Goal: Task Accomplishment & Management: Manage account settings

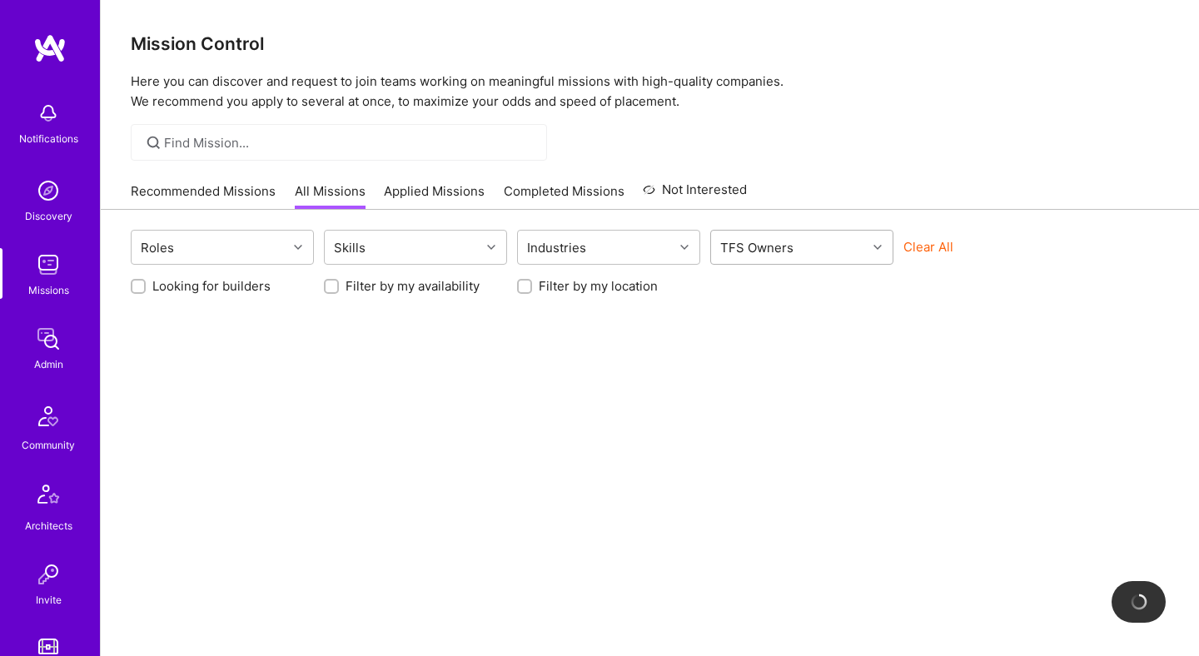
click at [785, 244] on div "TFS Owners" at bounding box center [757, 248] width 82 height 24
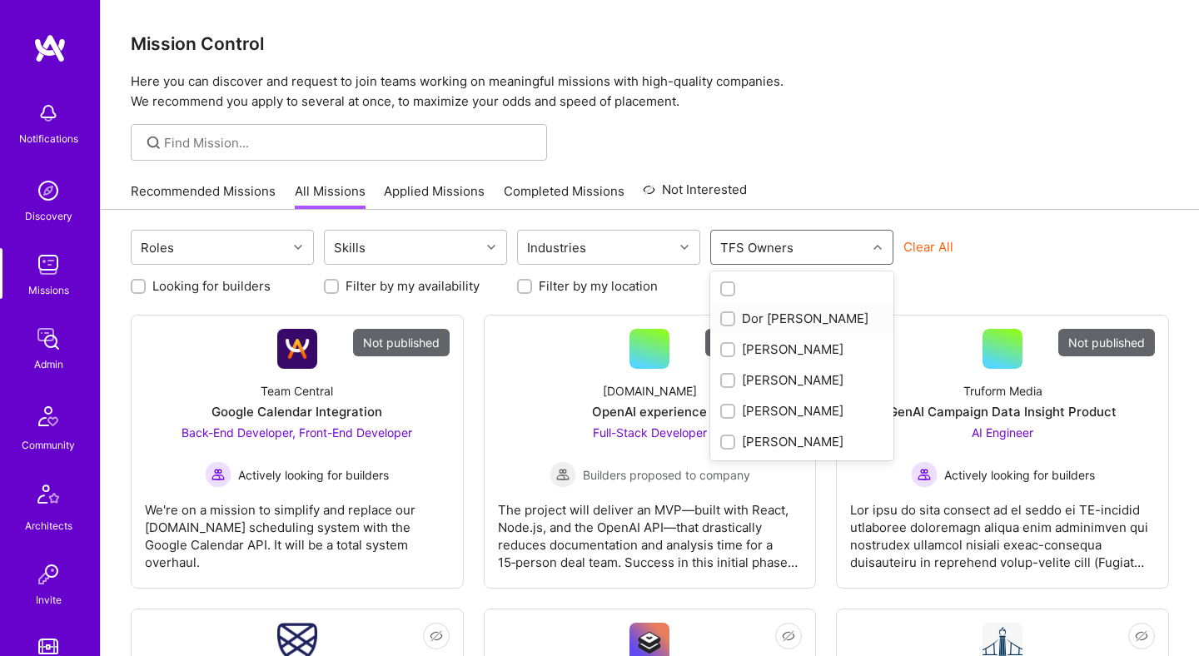
click at [783, 312] on div "Dor Groner" at bounding box center [801, 318] width 163 height 17
checkbox input "true"
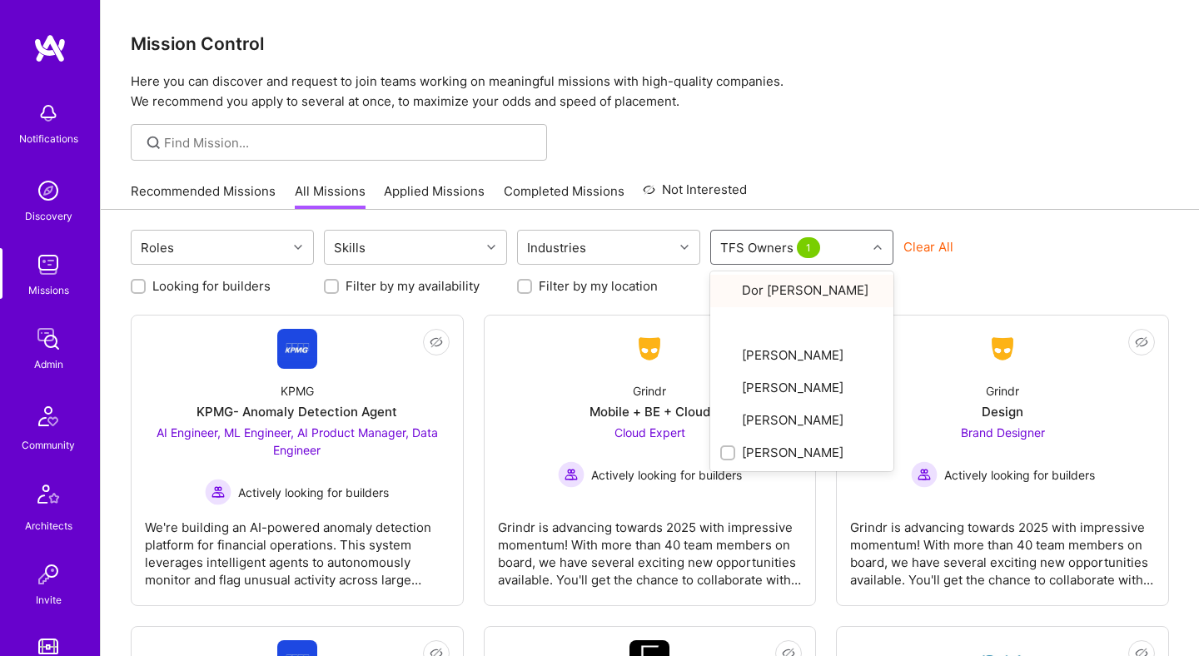
click at [852, 168] on div "Mission Control Here you can discover and request to join teams working on mean…" at bounding box center [650, 470] width 1098 height 940
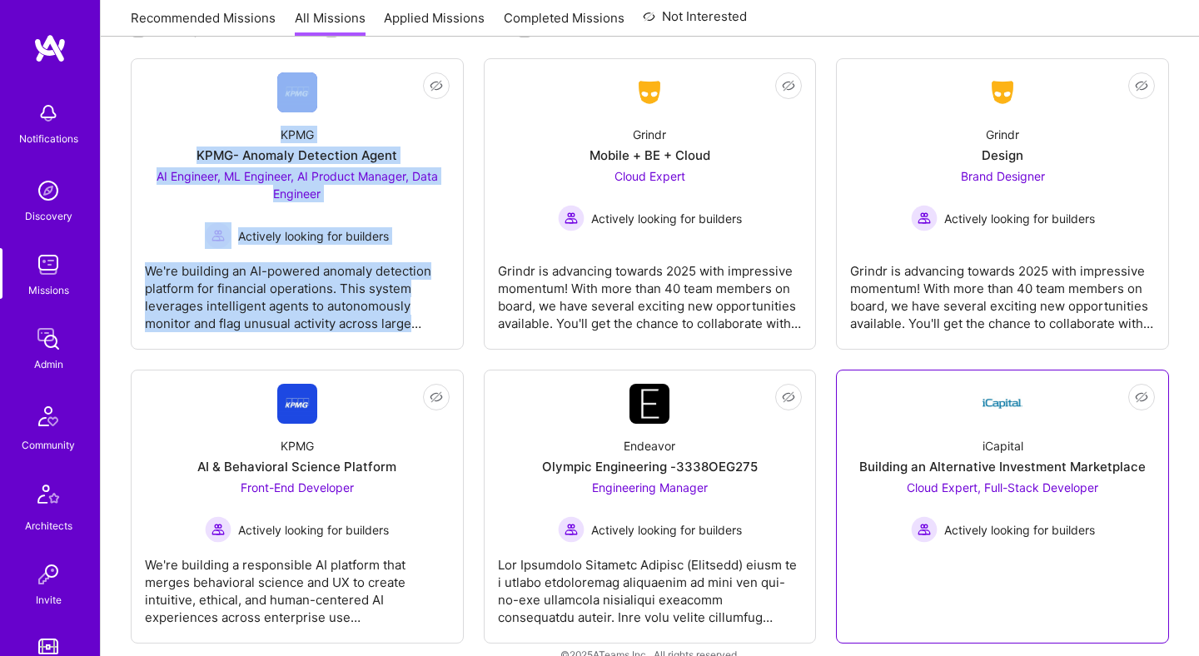
scroll to position [284, 0]
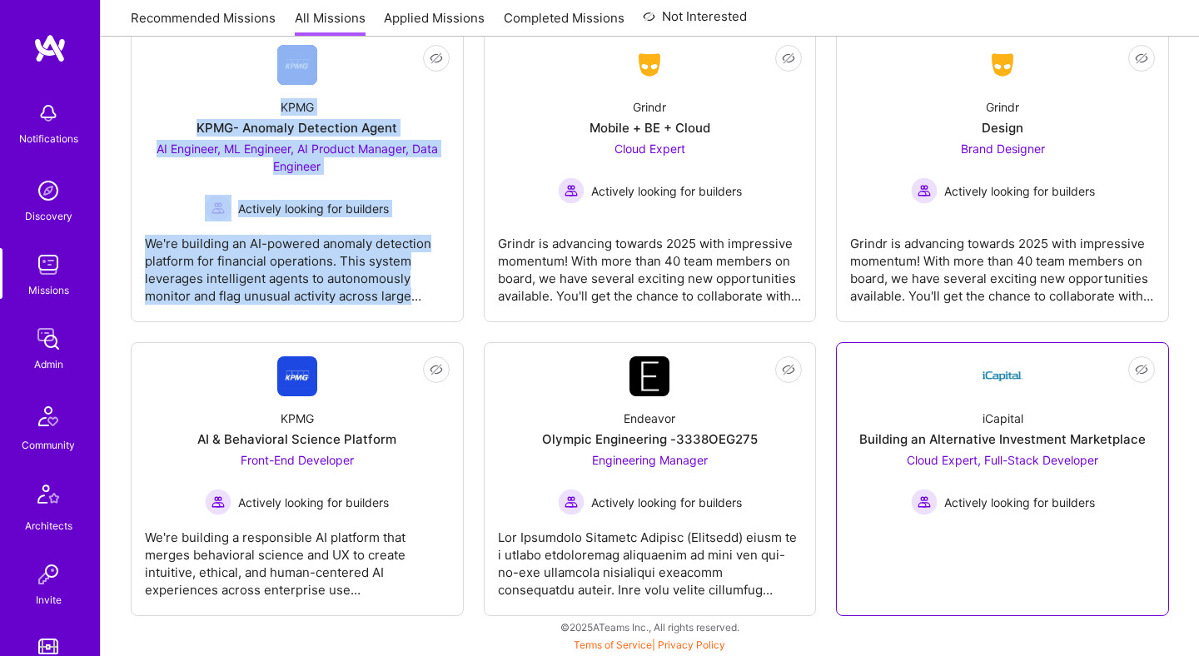
click at [890, 380] on link "Not Interested iCapital Building an Alternative Investment Marketplace Cloud Ex…" at bounding box center [1002, 479] width 305 height 246
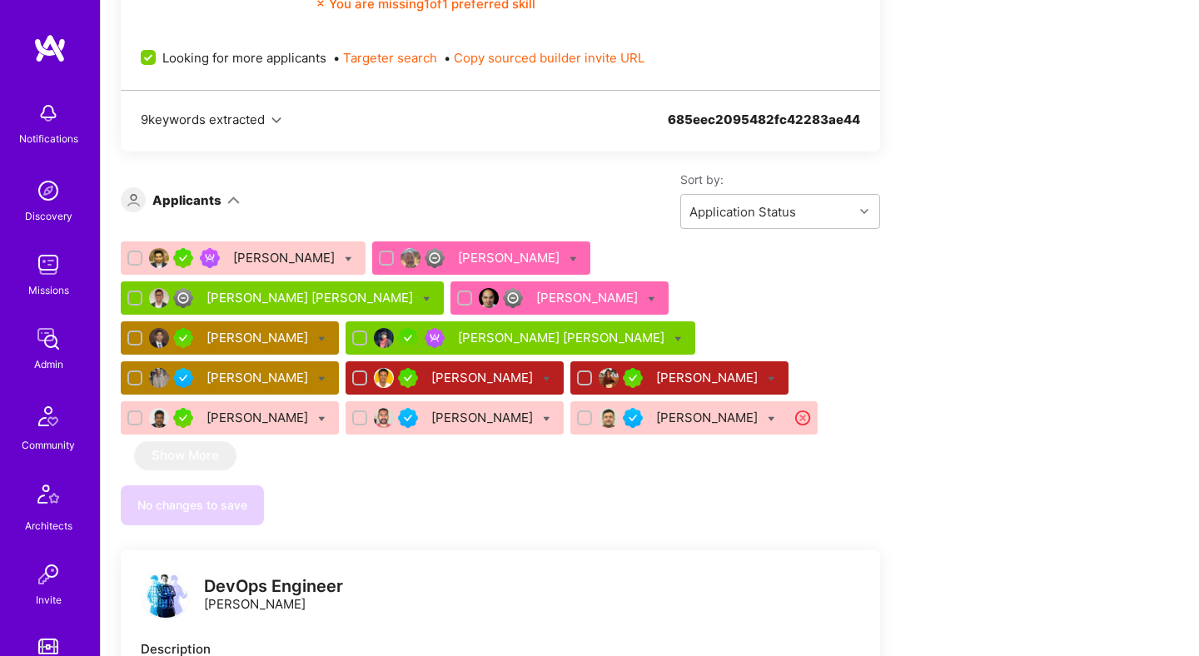
scroll to position [2378, 0]
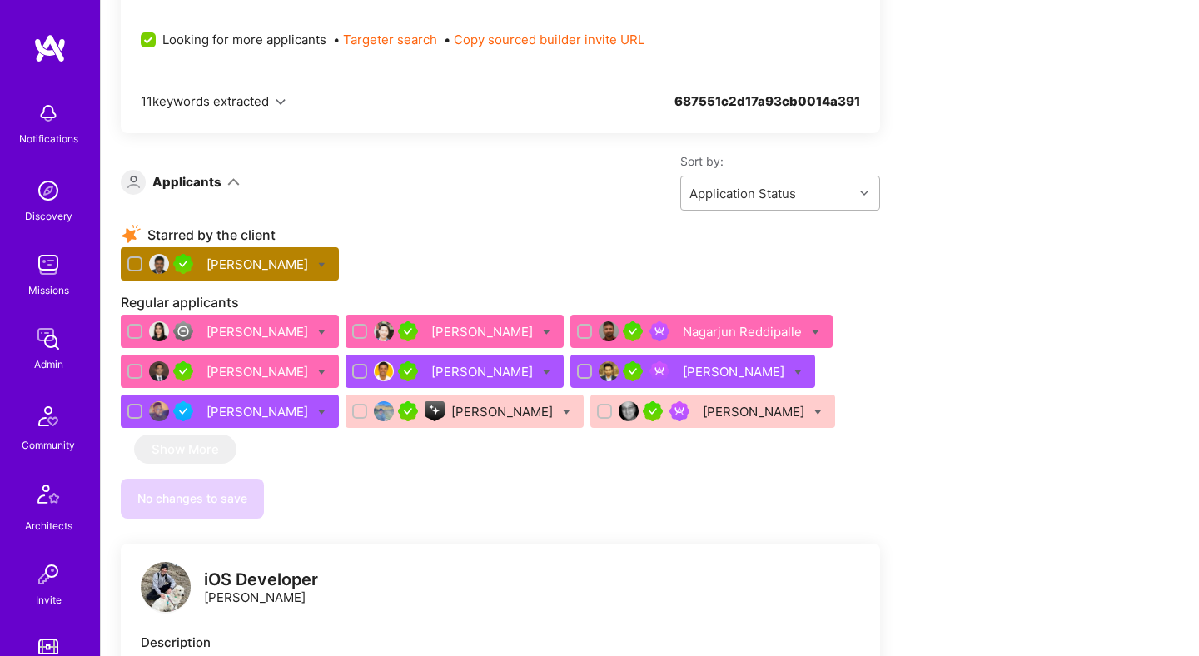
scroll to position [846, 0]
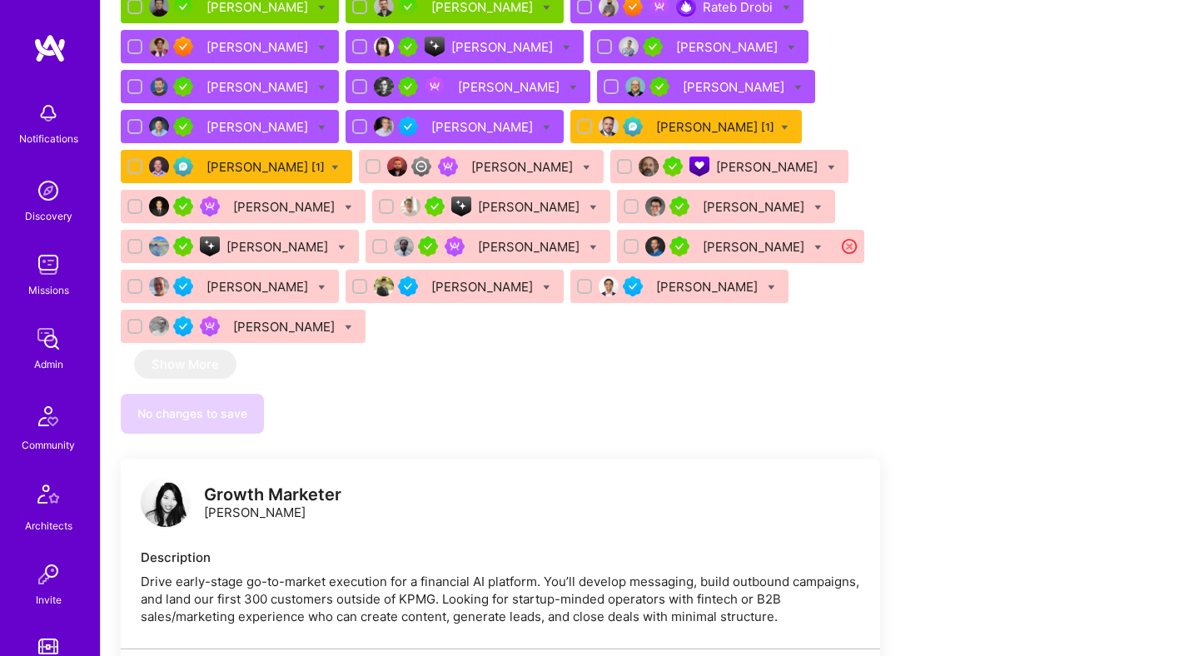
scroll to position [4854, 0]
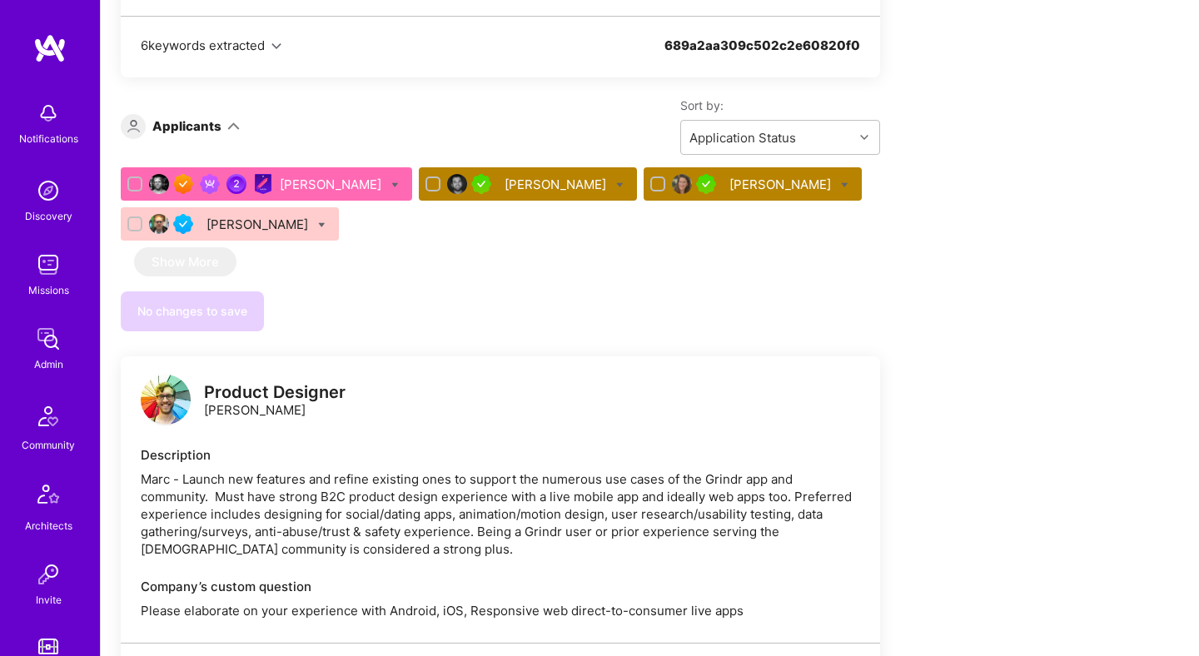
scroll to position [912, 0]
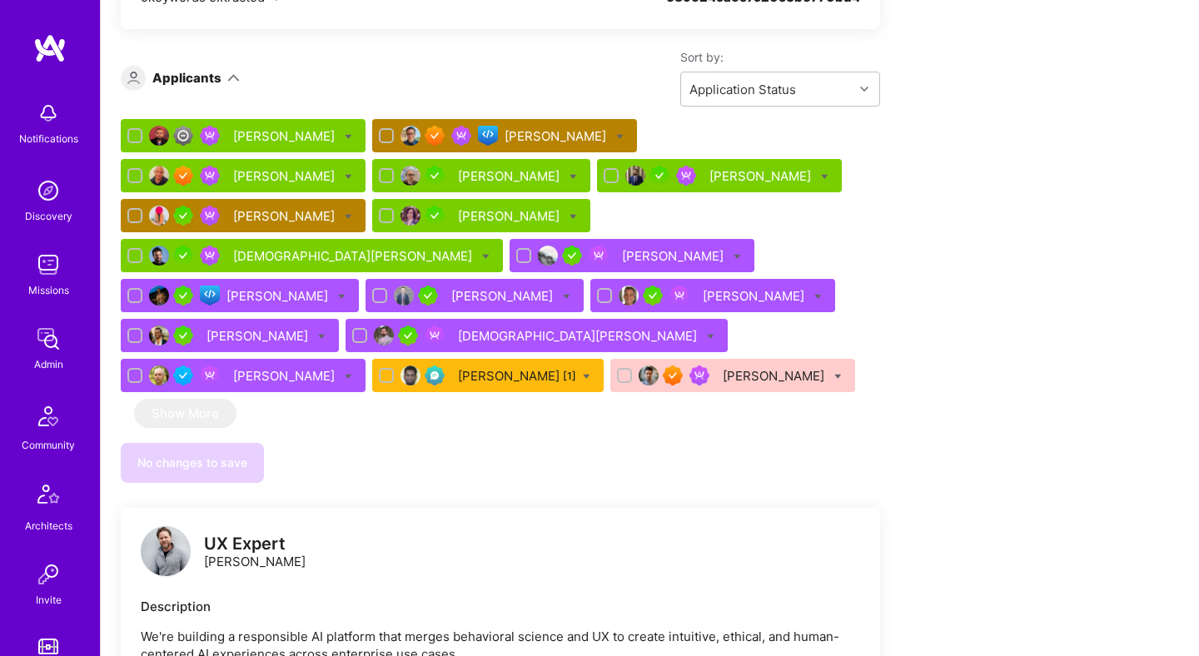
scroll to position [1053, 0]
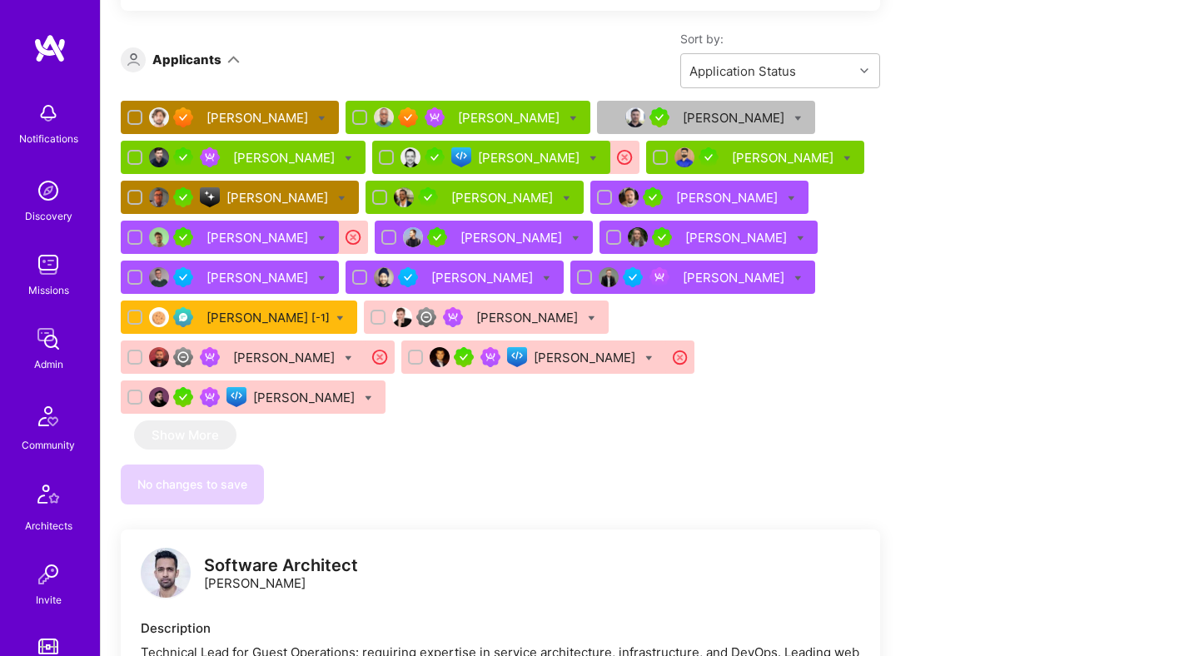
scroll to position [1183, 0]
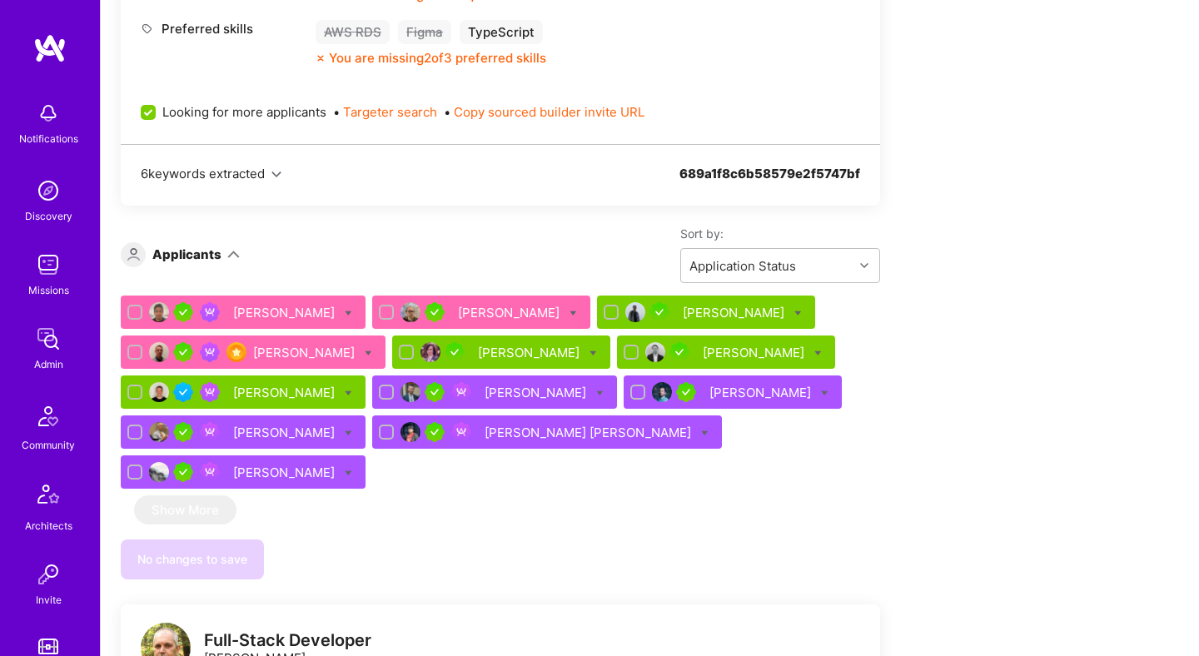
scroll to position [858, 0]
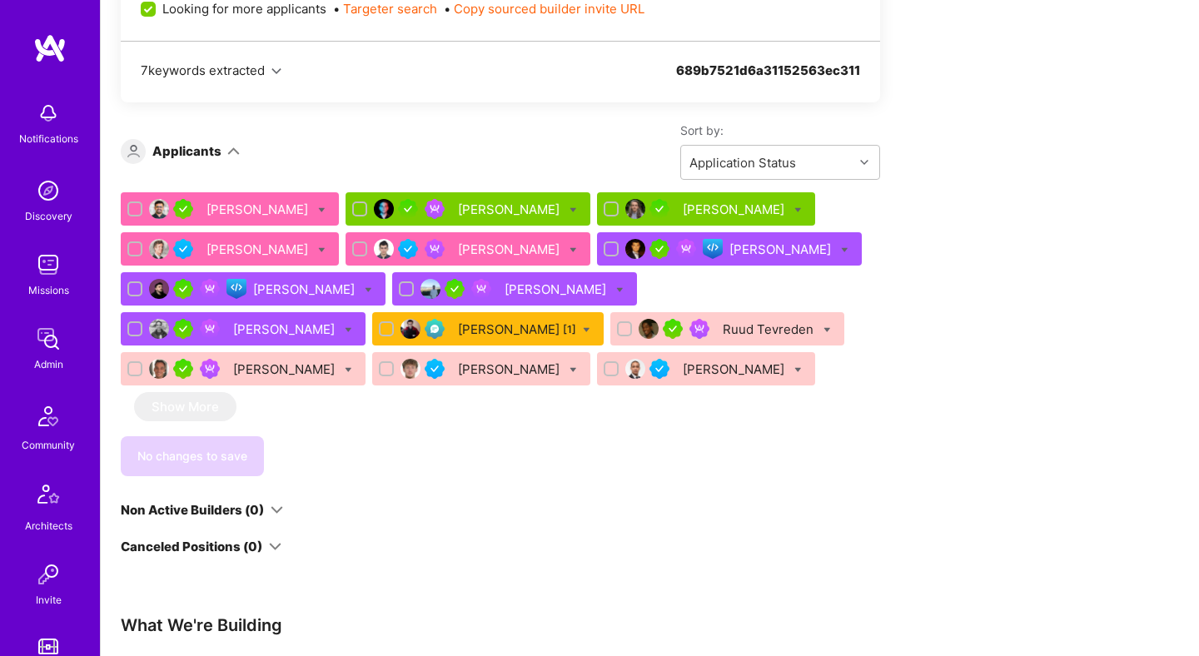
scroll to position [1061, 0]
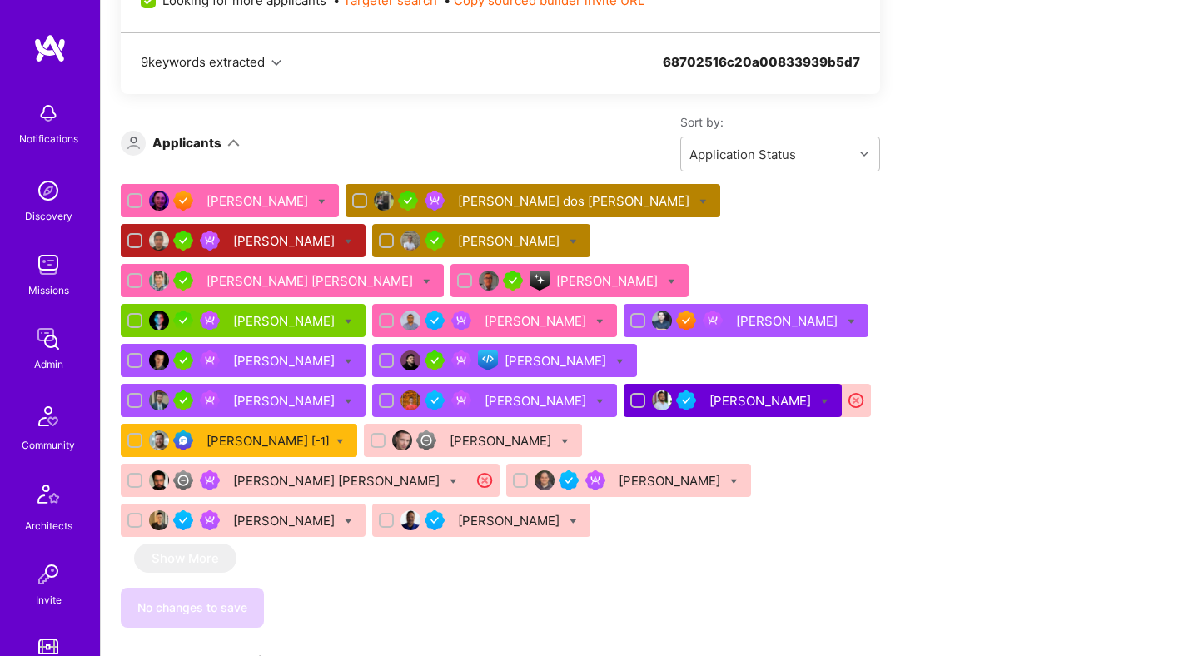
scroll to position [1162, 0]
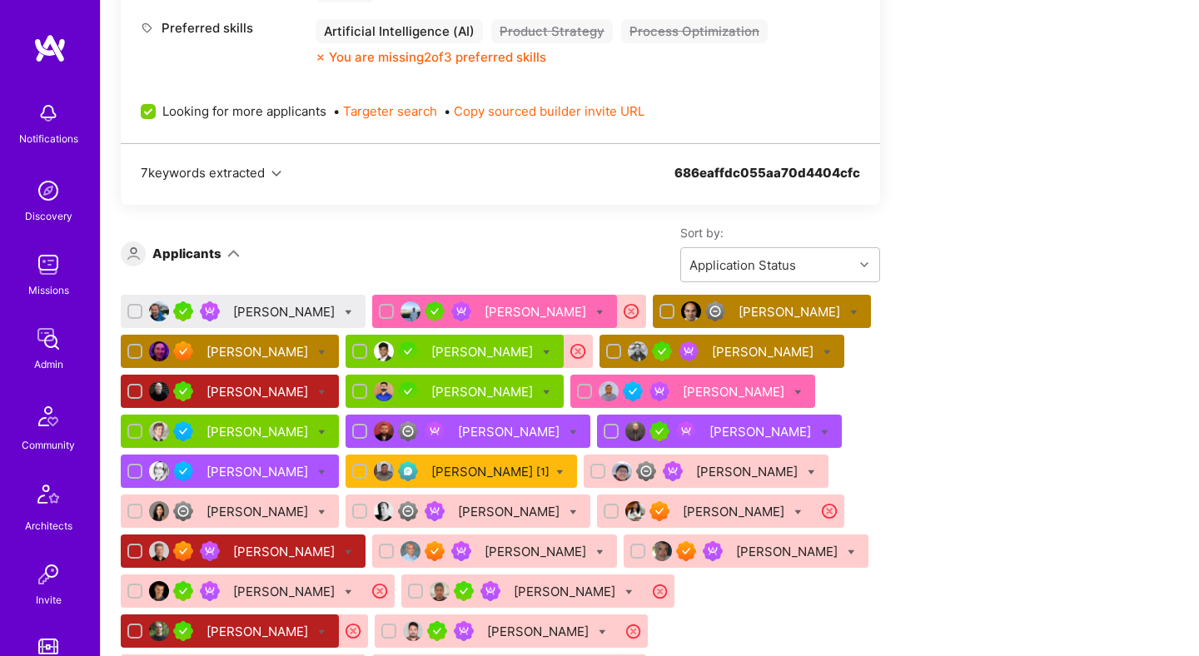
scroll to position [944, 0]
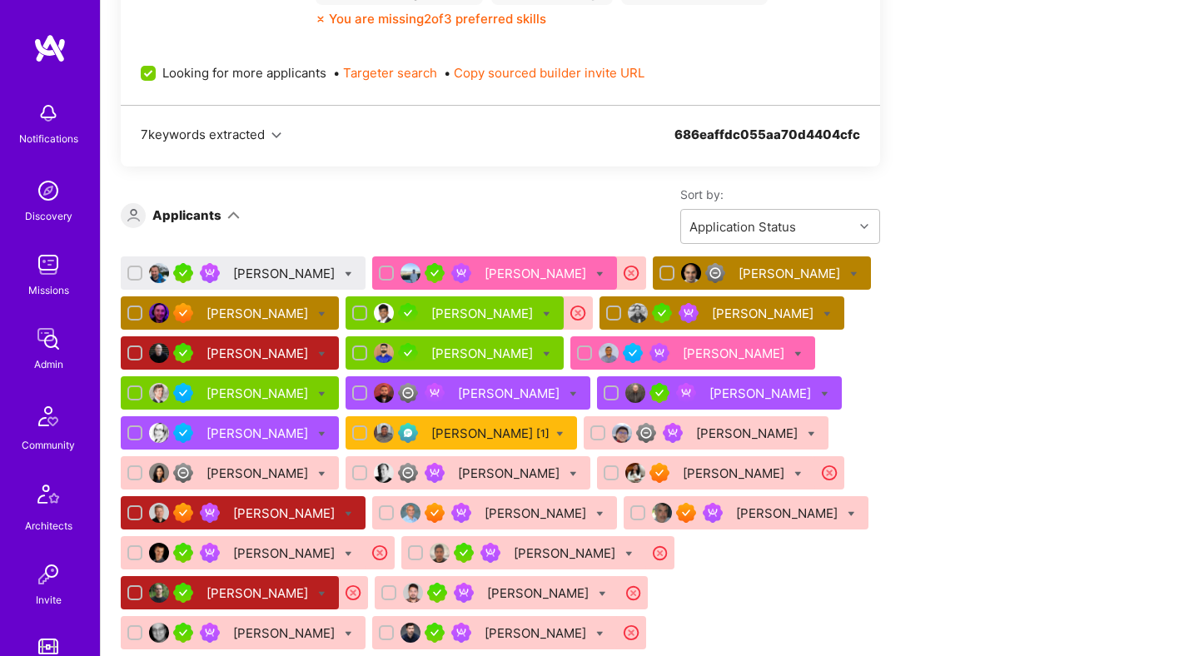
click at [345, 271] on icon at bounding box center [348, 274] width 7 height 7
checkbox input "true"
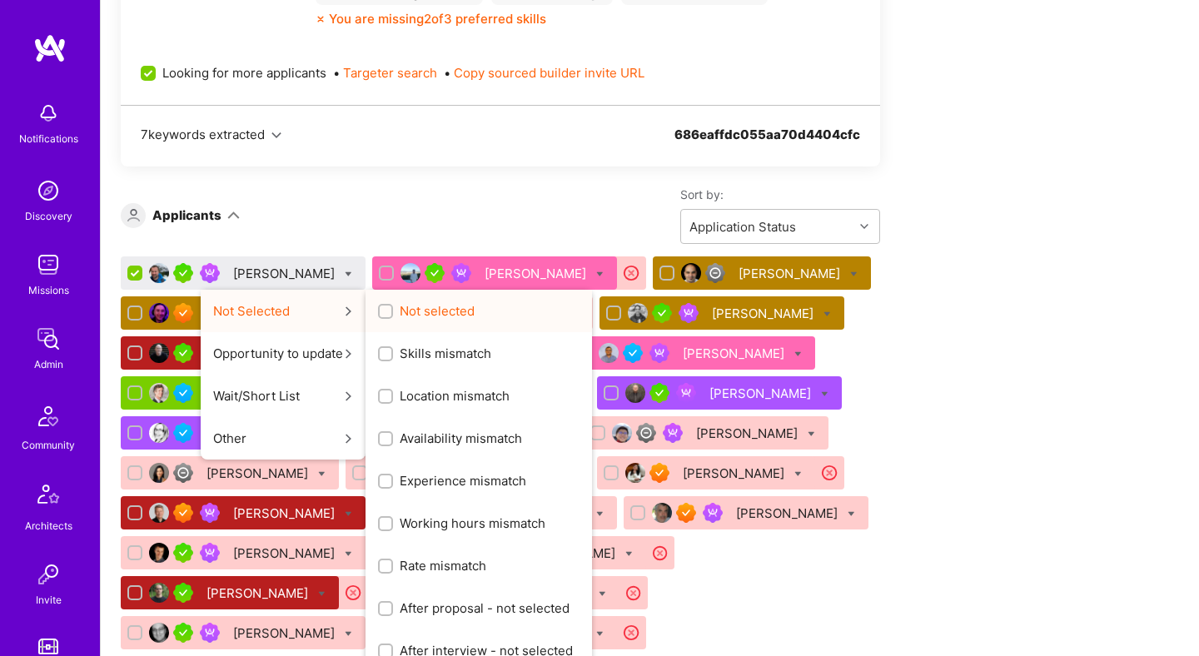
click at [381, 311] on input "Not selected" at bounding box center [387, 312] width 12 height 12
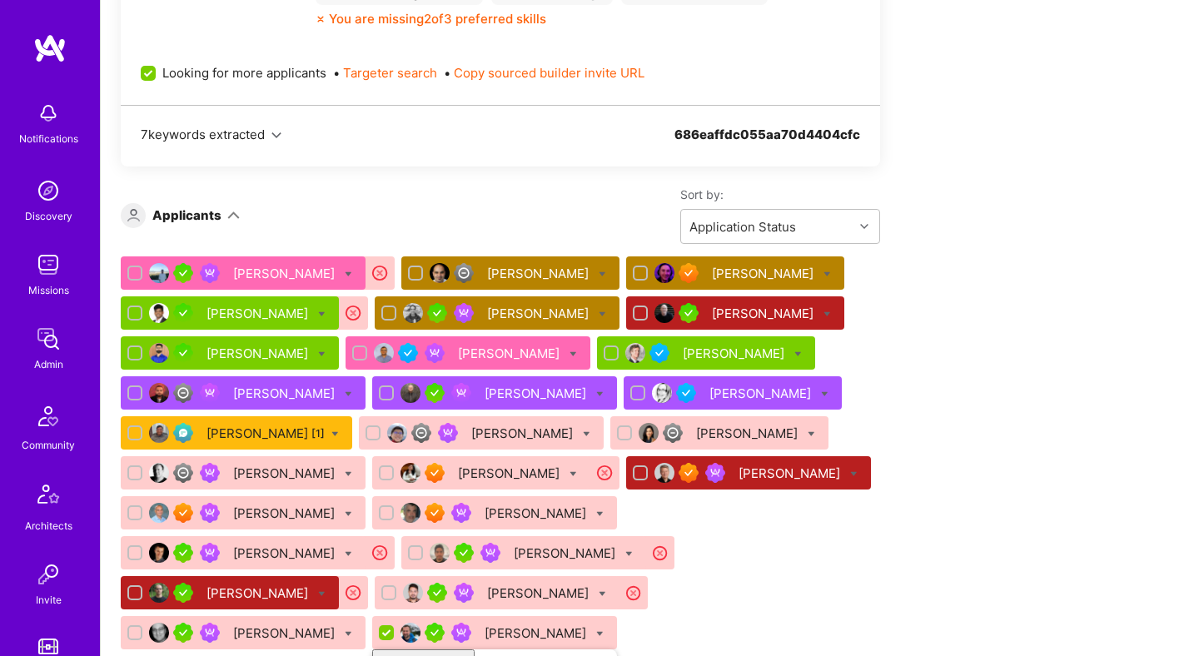
click at [869, 362] on div "Ayush Bagla Daniel Moran Jeff Cole Archit Sharma Harit Himanshu Michael Harding…" at bounding box center [500, 576] width 759 height 640
checkbox input "false"
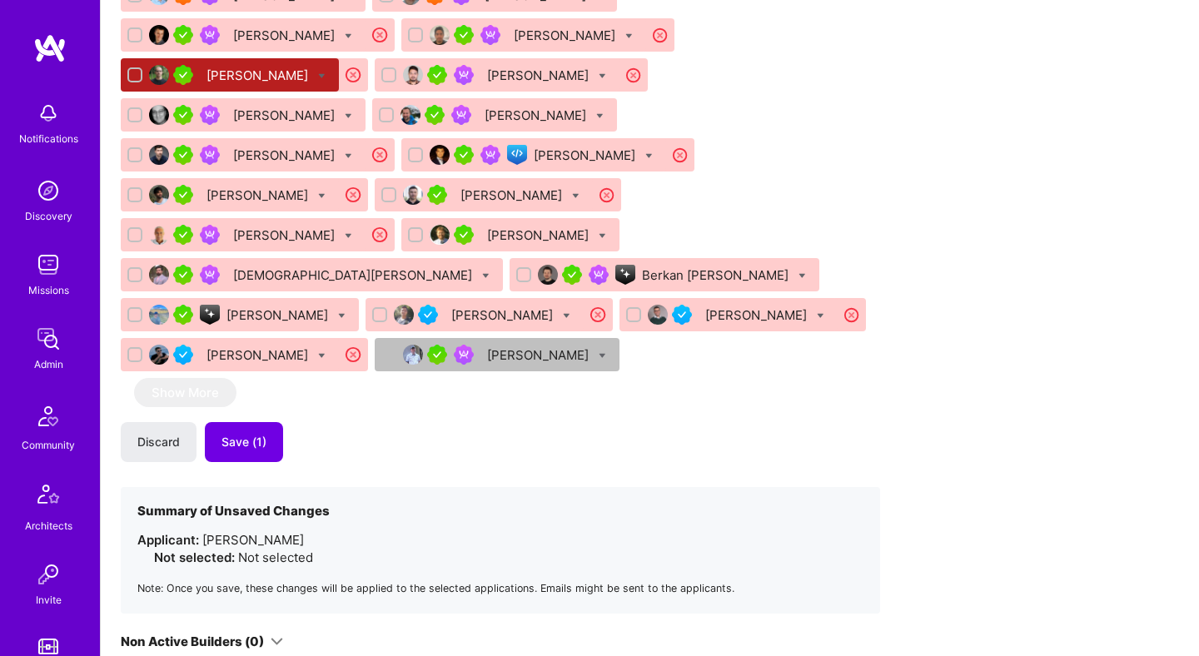
scroll to position [1644, 0]
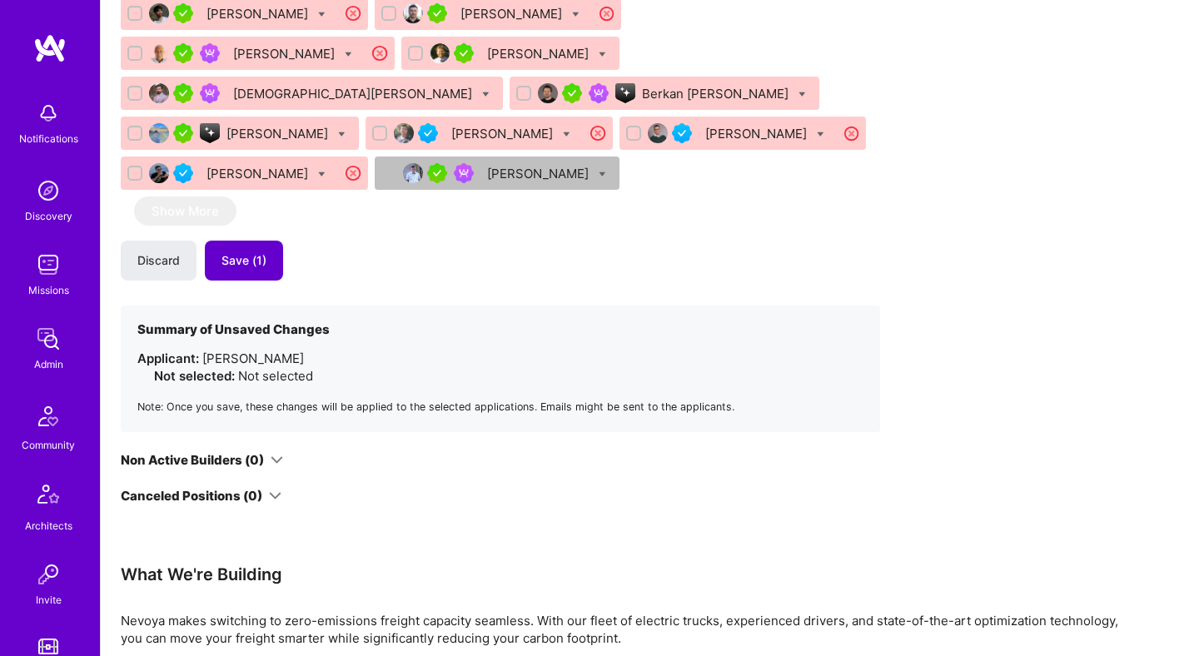
click at [255, 252] on span "Save (1)" at bounding box center [244, 260] width 45 height 17
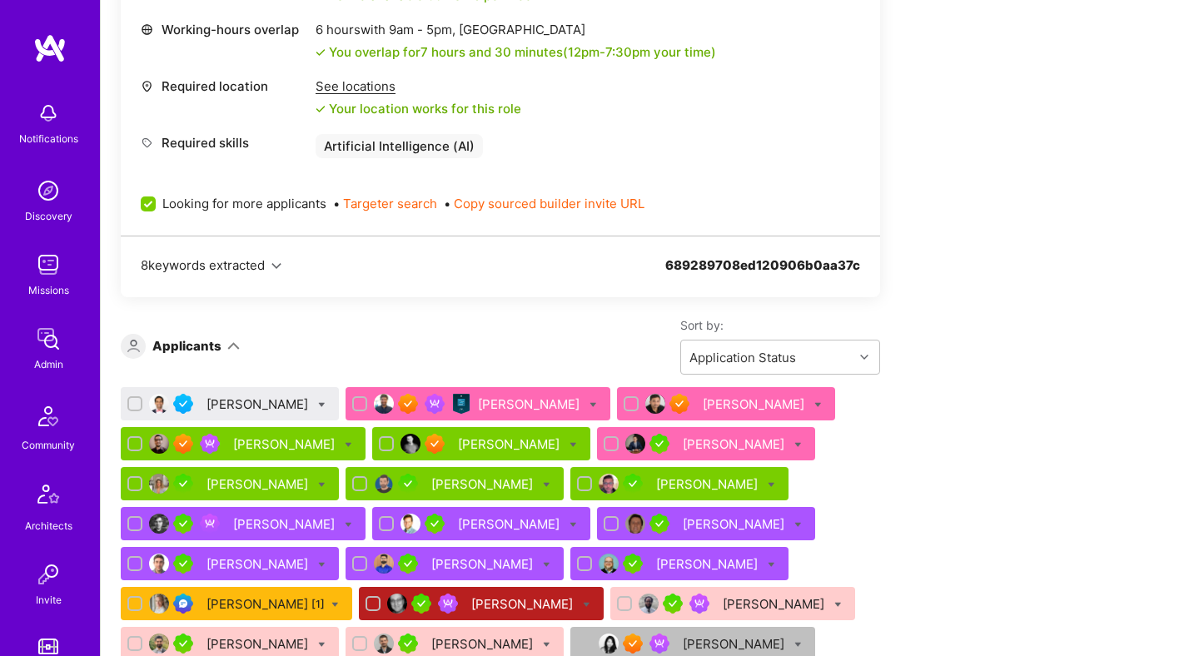
scroll to position [892, 0]
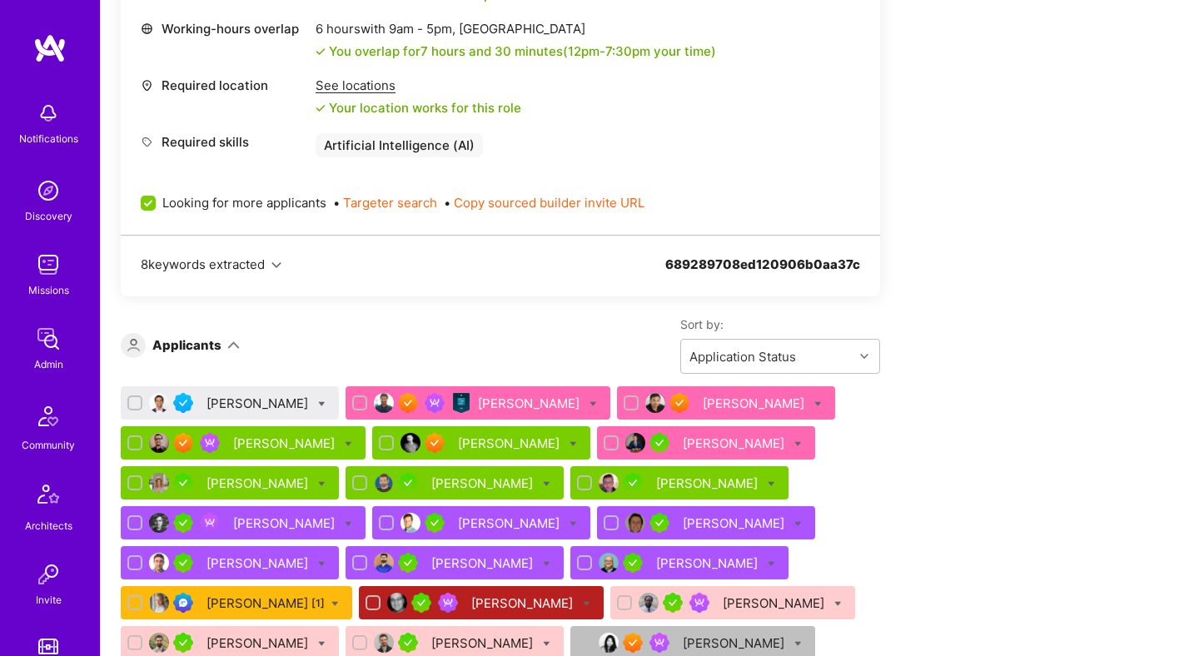
click at [318, 403] on icon at bounding box center [321, 404] width 7 height 7
checkbox input "true"
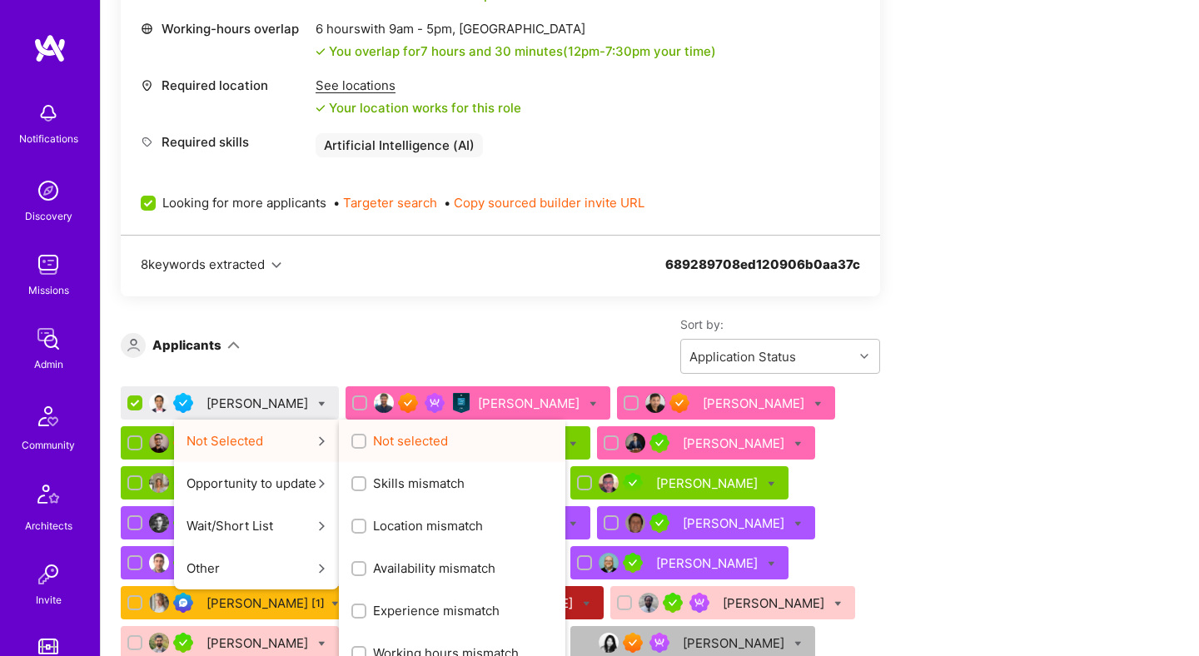
click at [355, 440] on input "Not selected" at bounding box center [361, 442] width 12 height 12
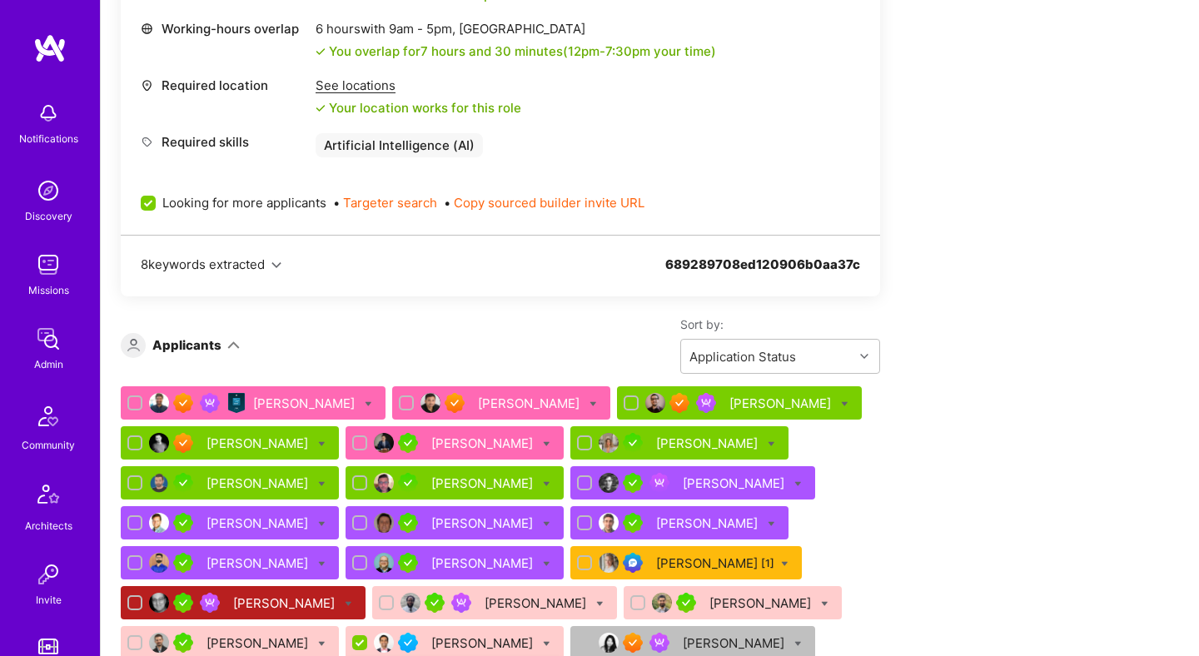
checkbox input "false"
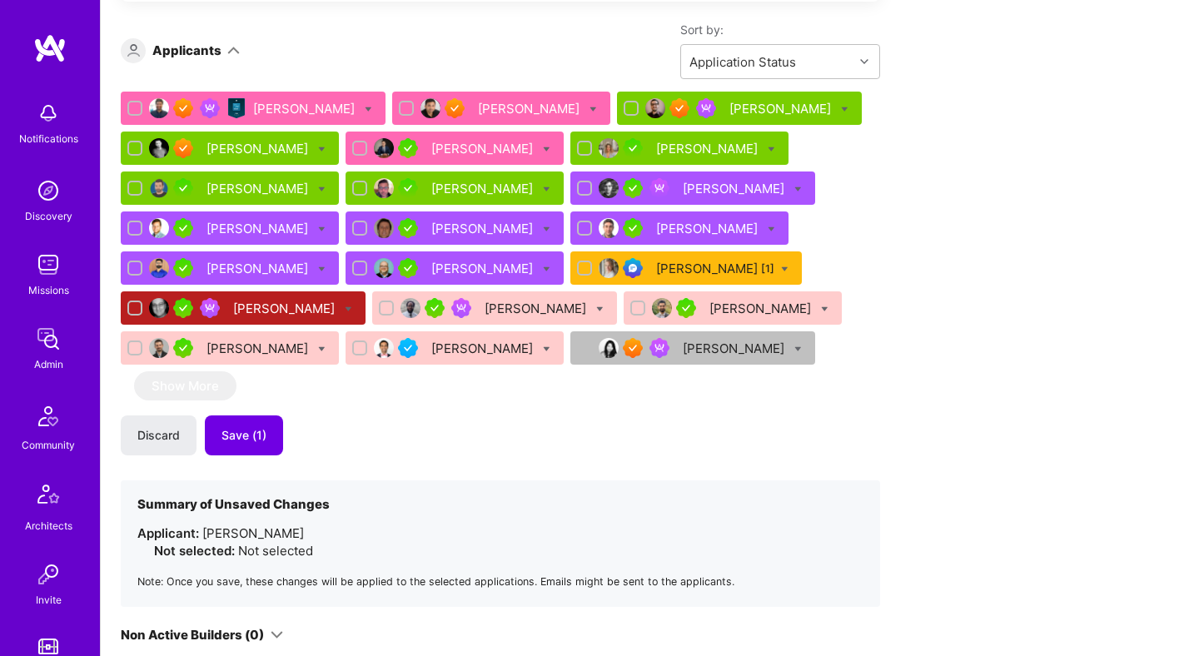
scroll to position [1307, 0]
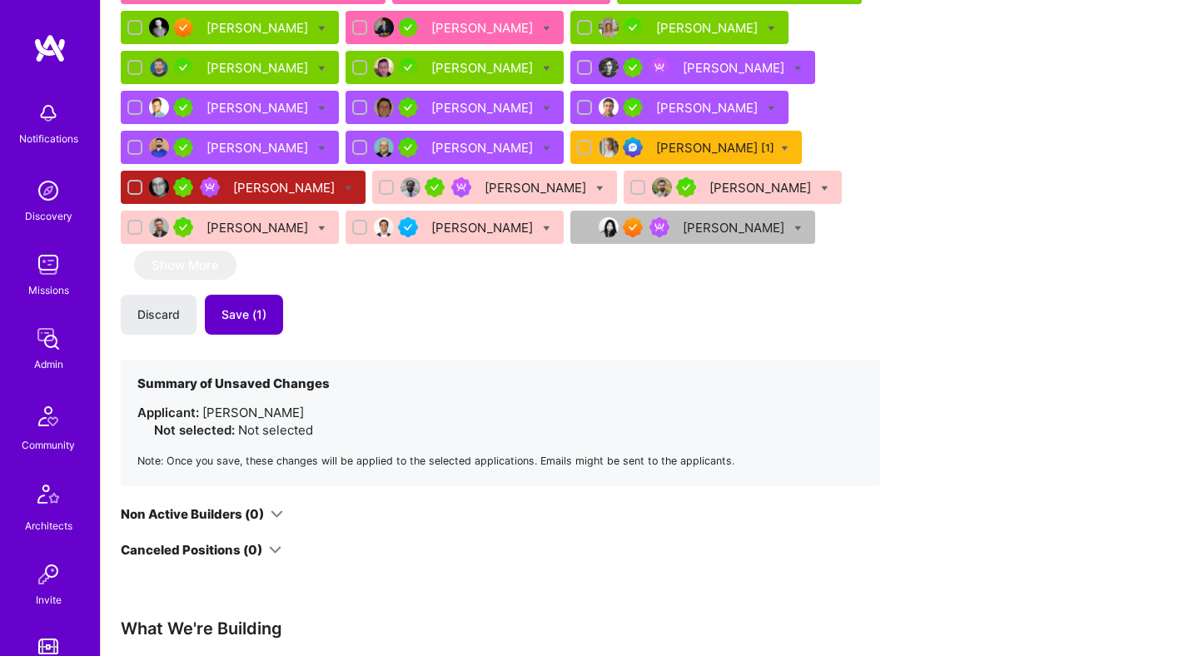
click at [263, 314] on span "Save (1)" at bounding box center [244, 314] width 45 height 17
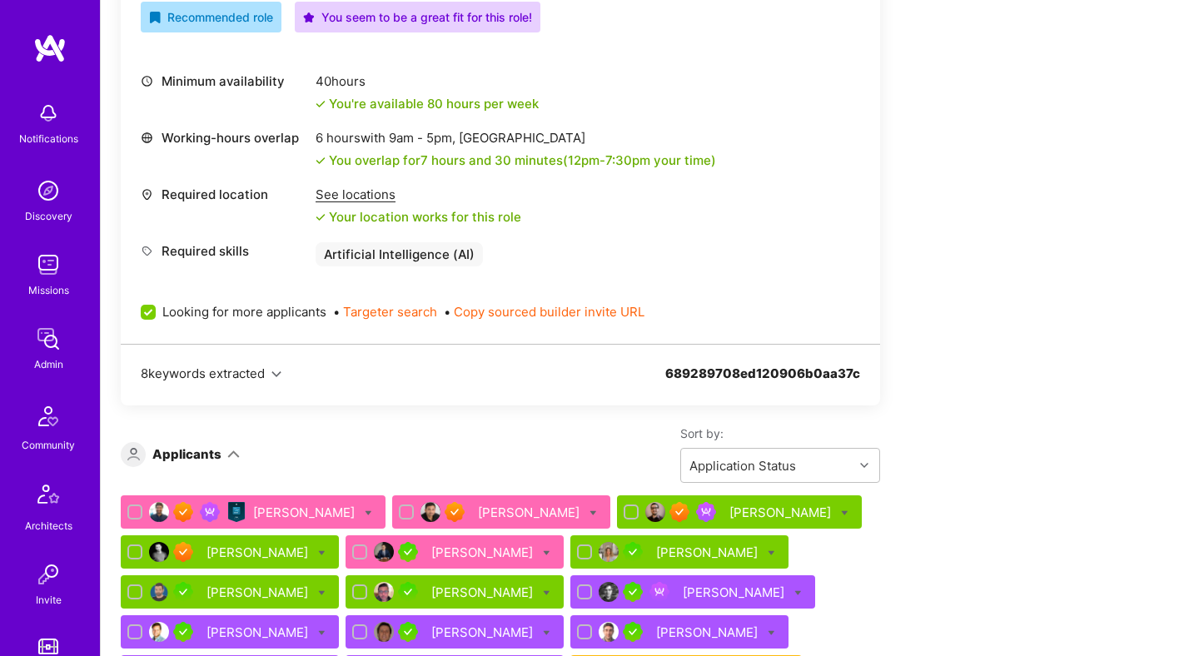
scroll to position [573, 0]
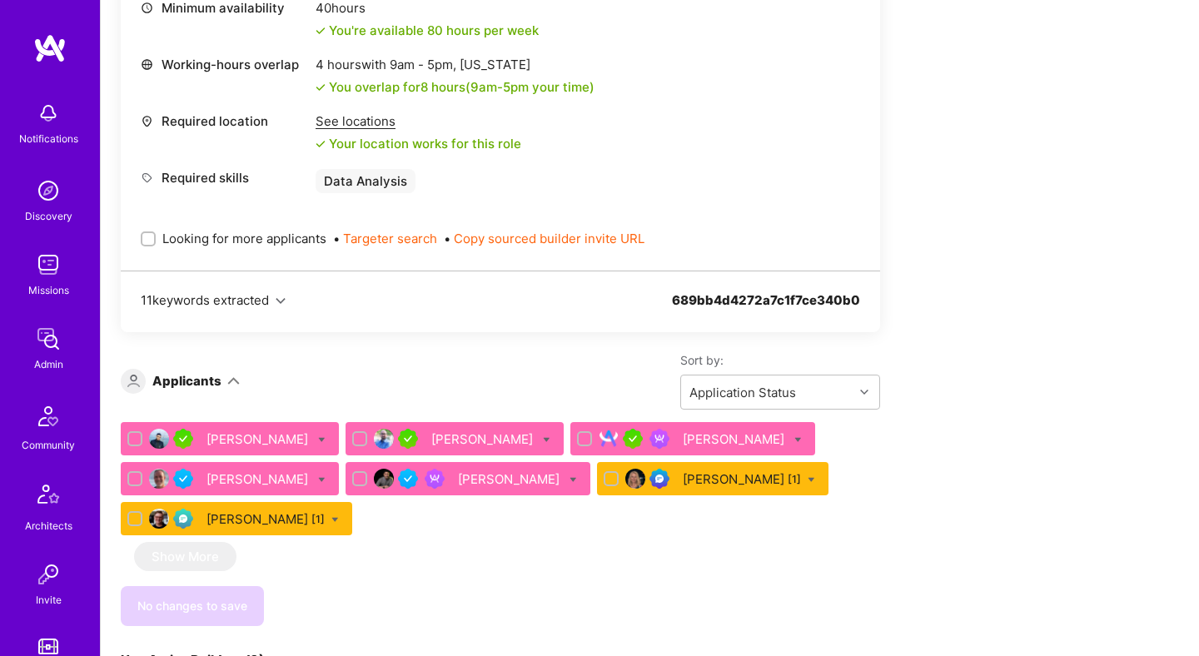
scroll to position [708, 0]
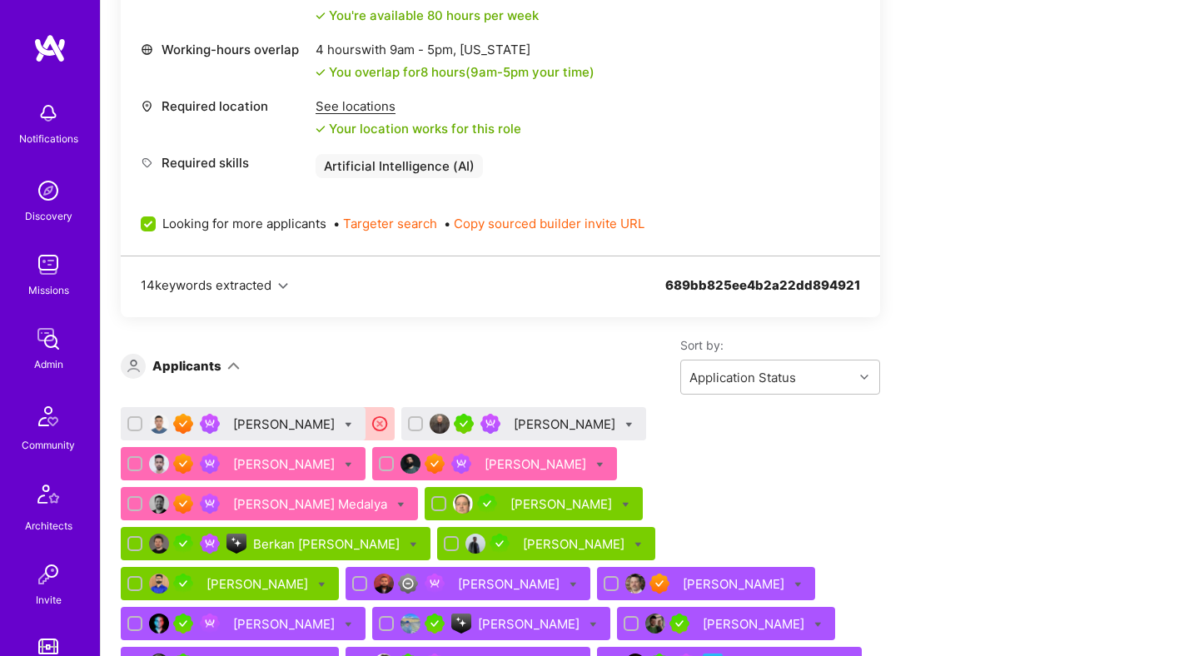
scroll to position [772, 0]
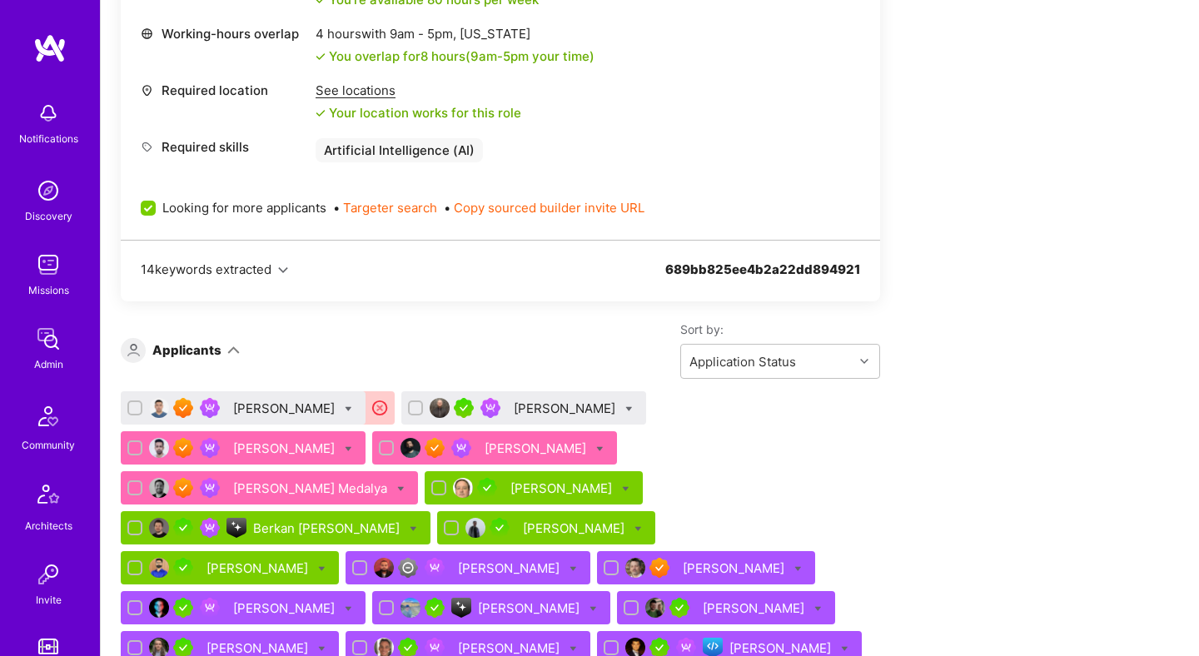
click at [346, 409] on icon at bounding box center [348, 409] width 7 height 7
checkbox input "true"
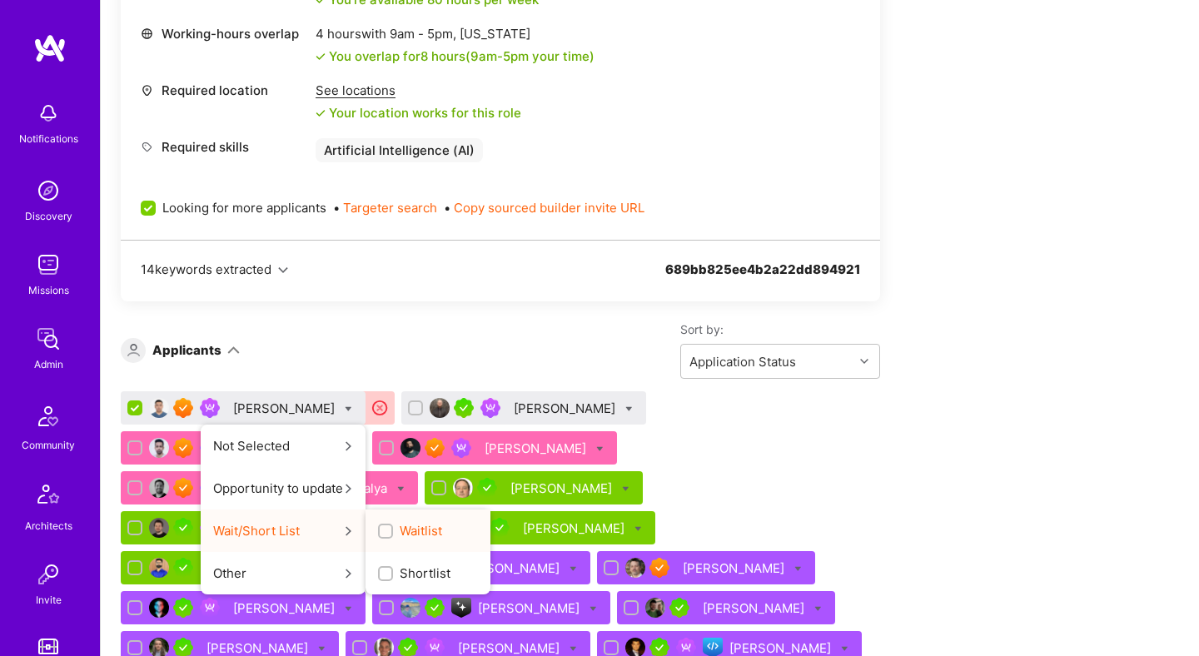
click at [386, 530] on input "Waitlist" at bounding box center [387, 532] width 12 height 12
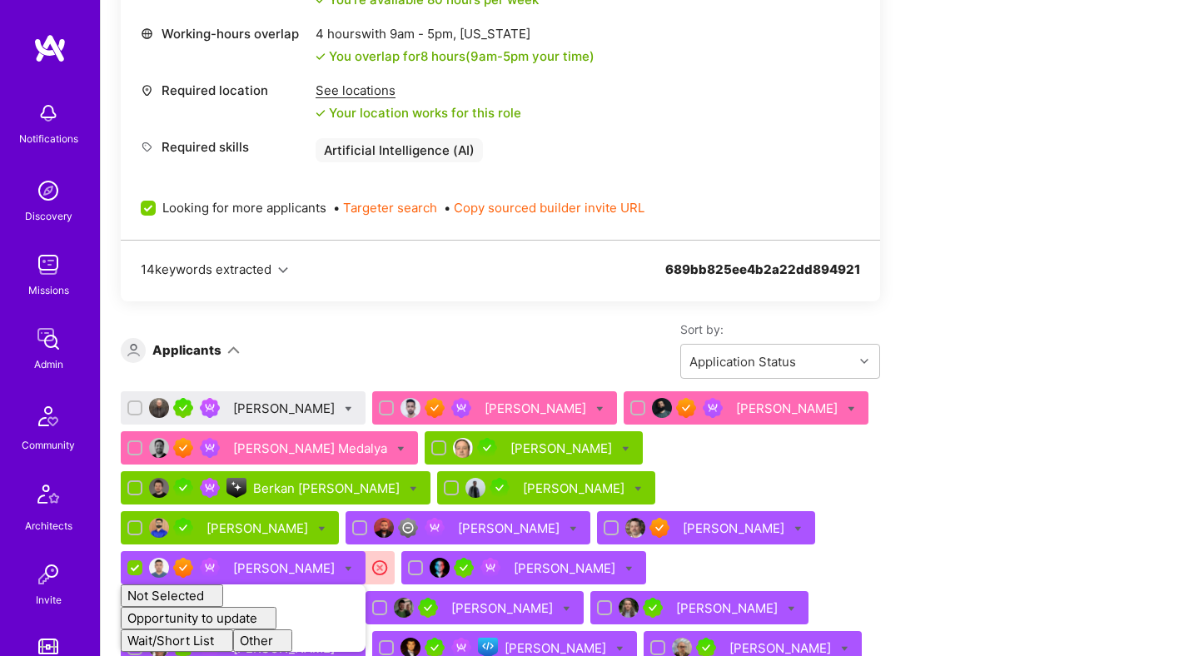
checkbox input "false"
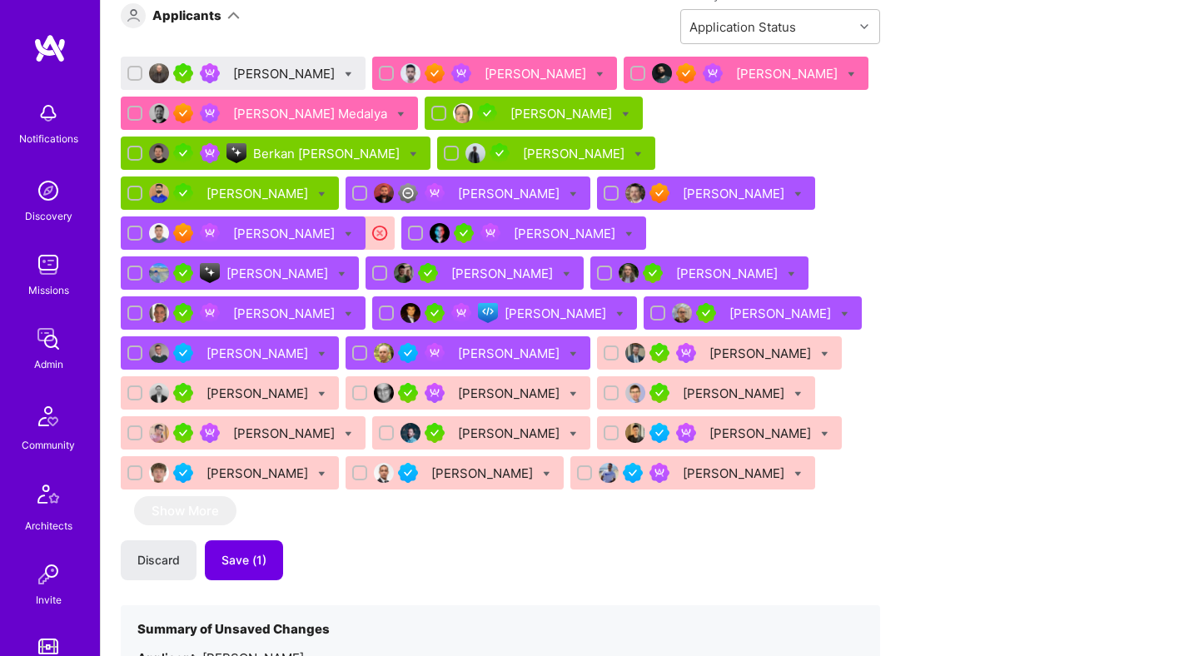
scroll to position [1172, 0]
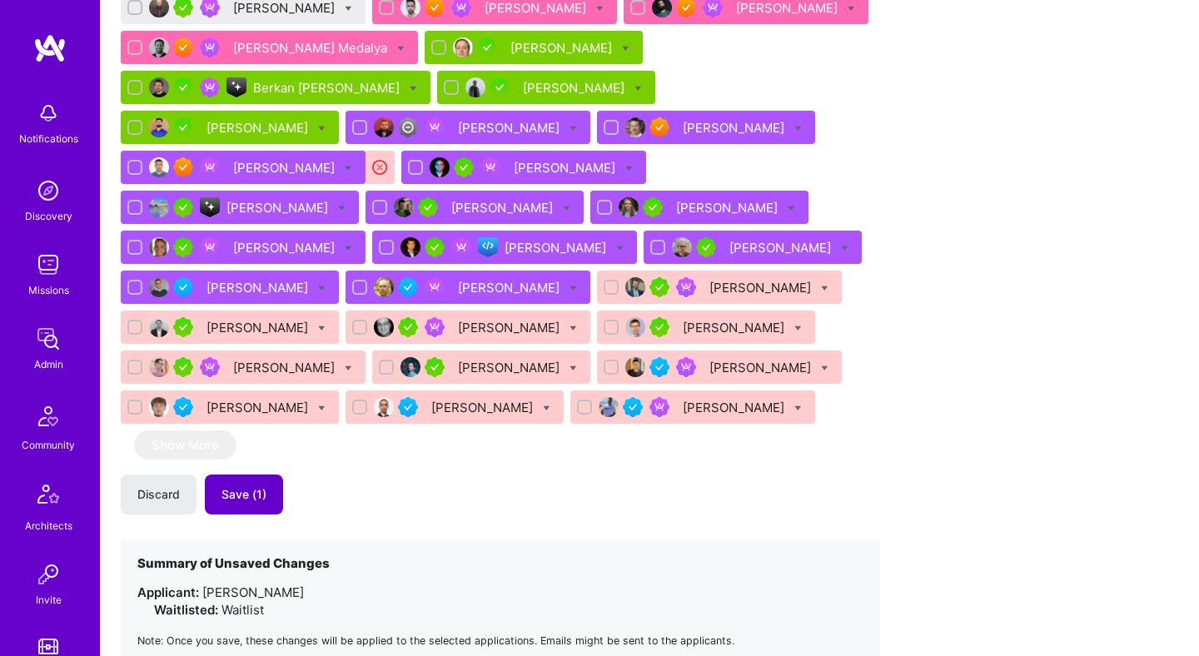
click at [246, 486] on span "Save (1)" at bounding box center [244, 494] width 45 height 17
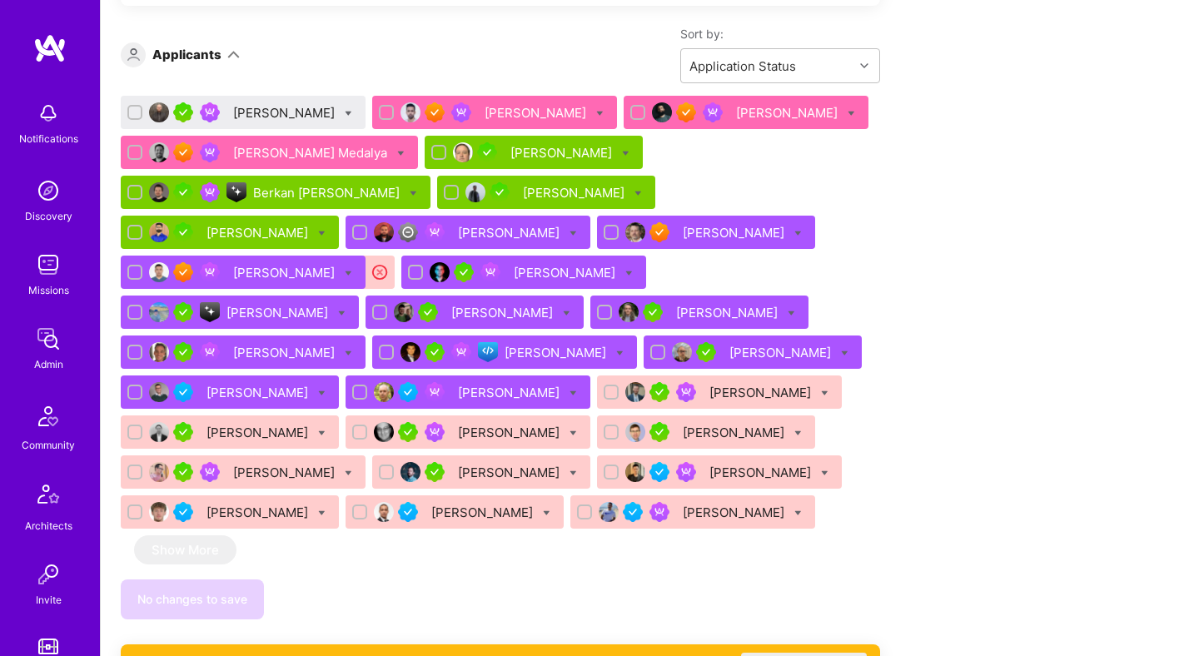
scroll to position [1037, 0]
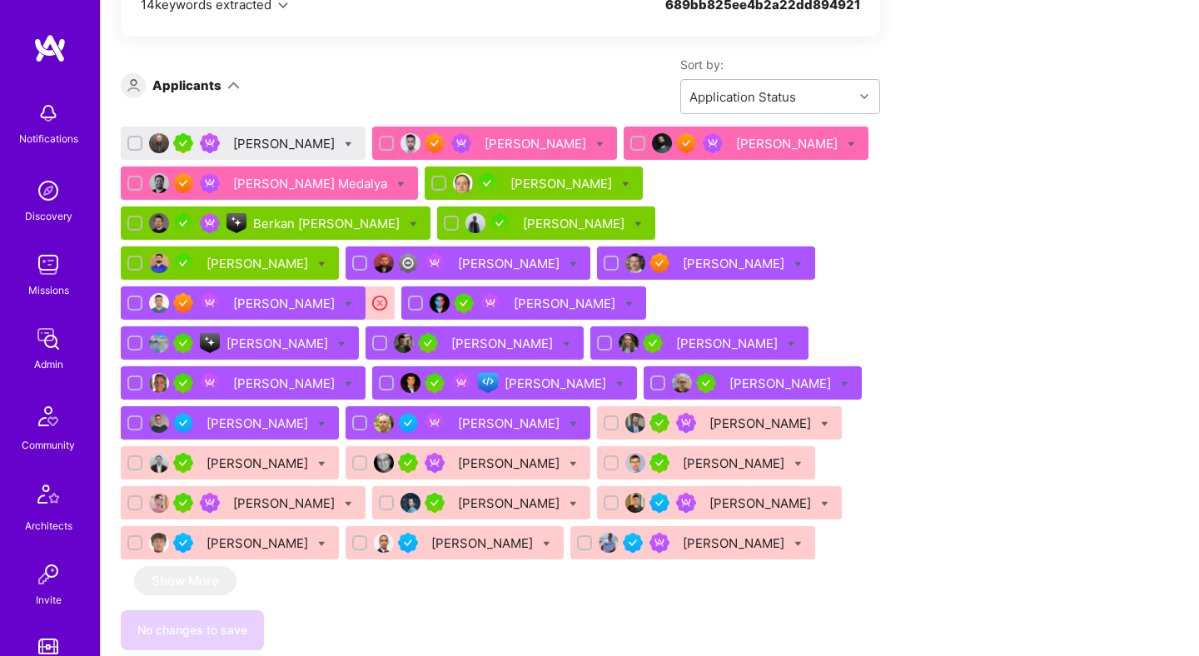
click at [266, 145] on div "[PERSON_NAME]" at bounding box center [285, 143] width 105 height 17
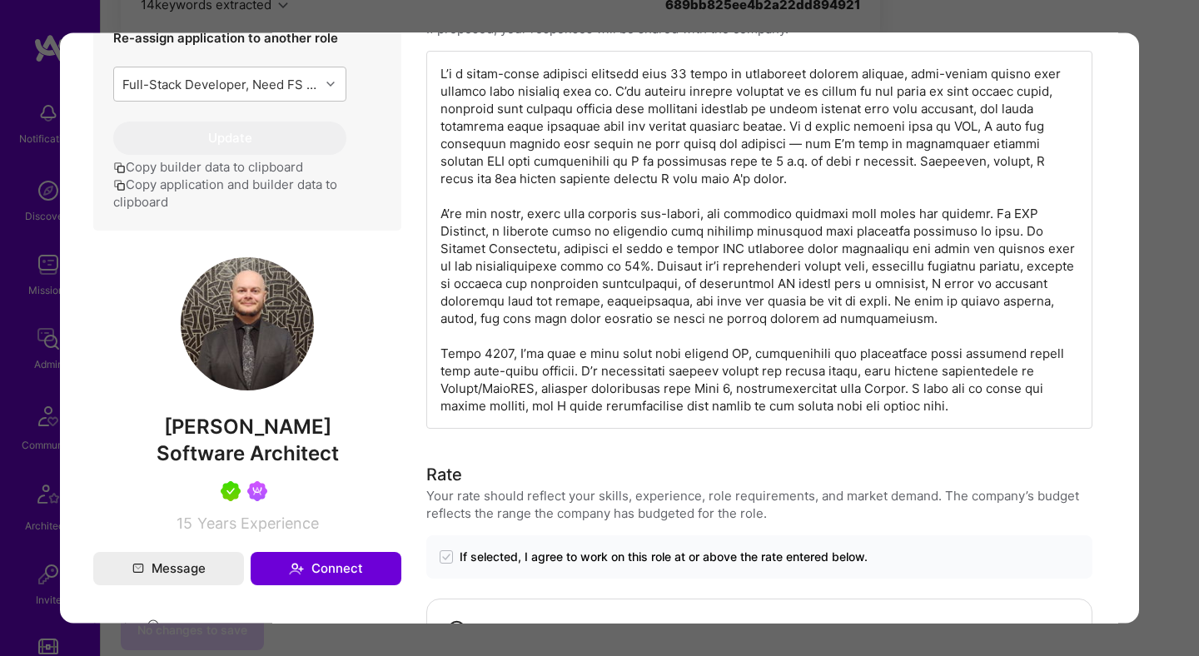
scroll to position [657, 0]
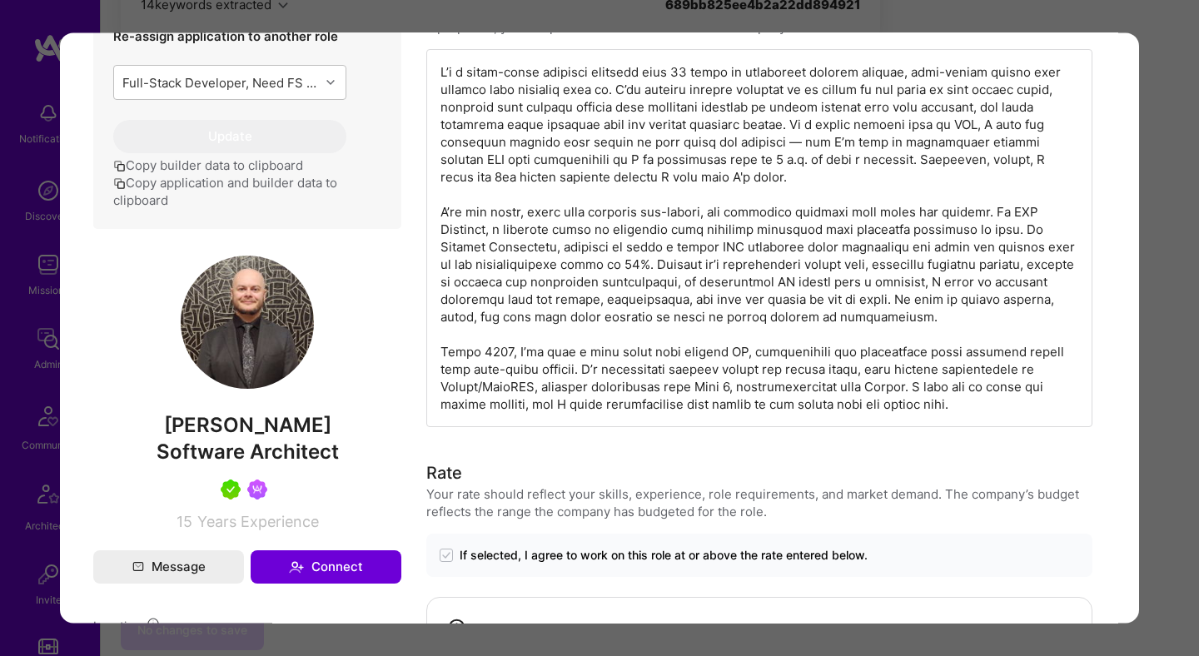
click at [524, 170] on div "modal" at bounding box center [759, 239] width 666 height 378
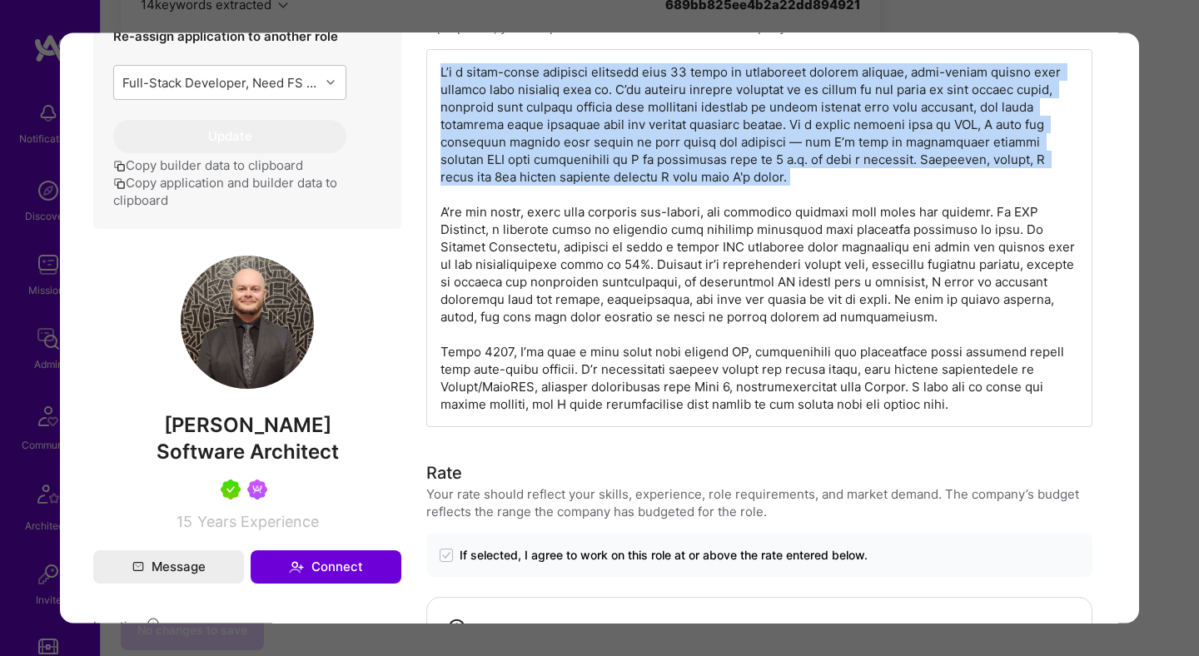
click at [524, 170] on div "modal" at bounding box center [759, 239] width 666 height 378
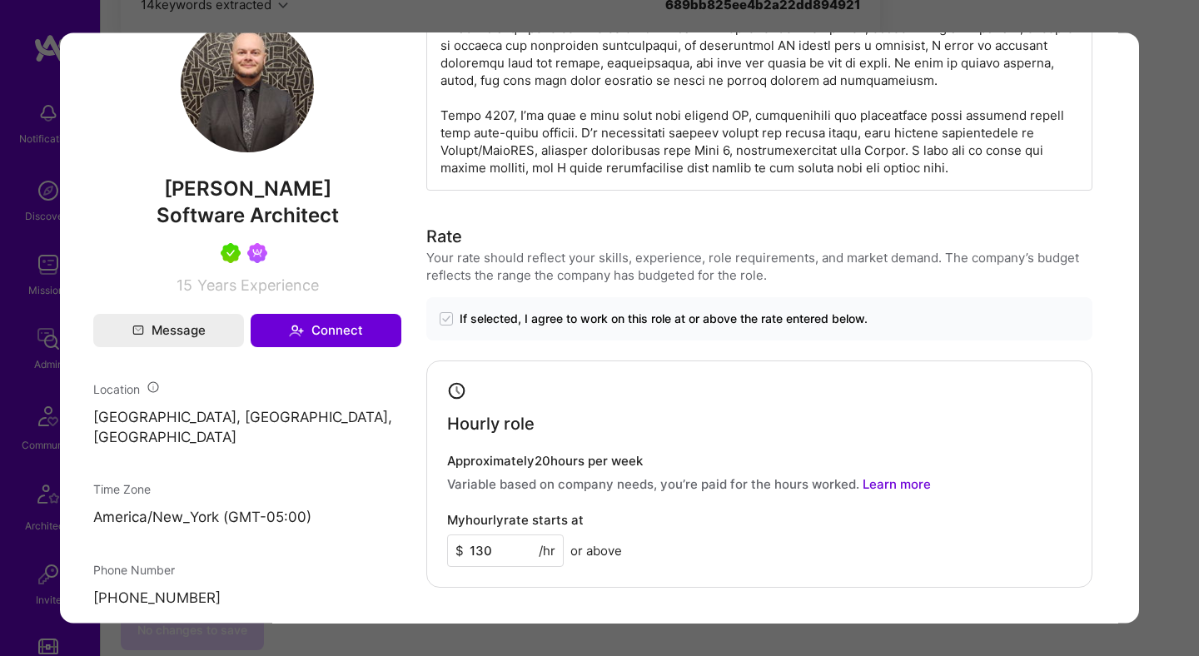
scroll to position [904, 0]
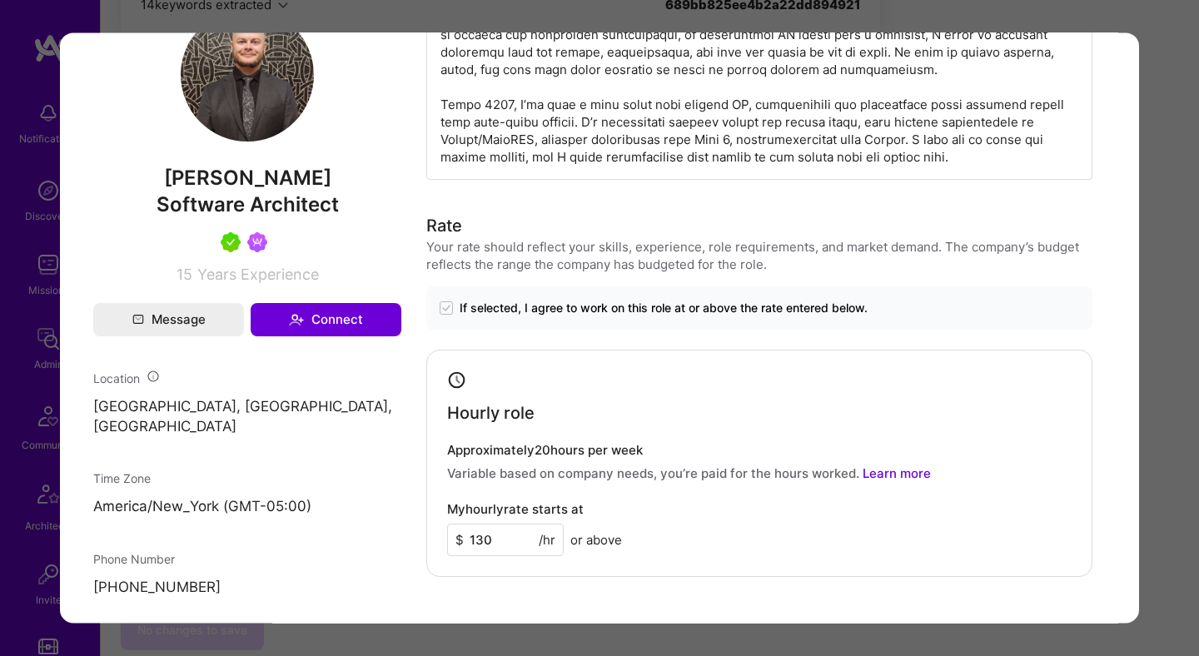
click at [704, 23] on div "Application 1 of 30 Evaluation scores Expertise level Very good Interpersonal s…" at bounding box center [599, 328] width 1199 height 656
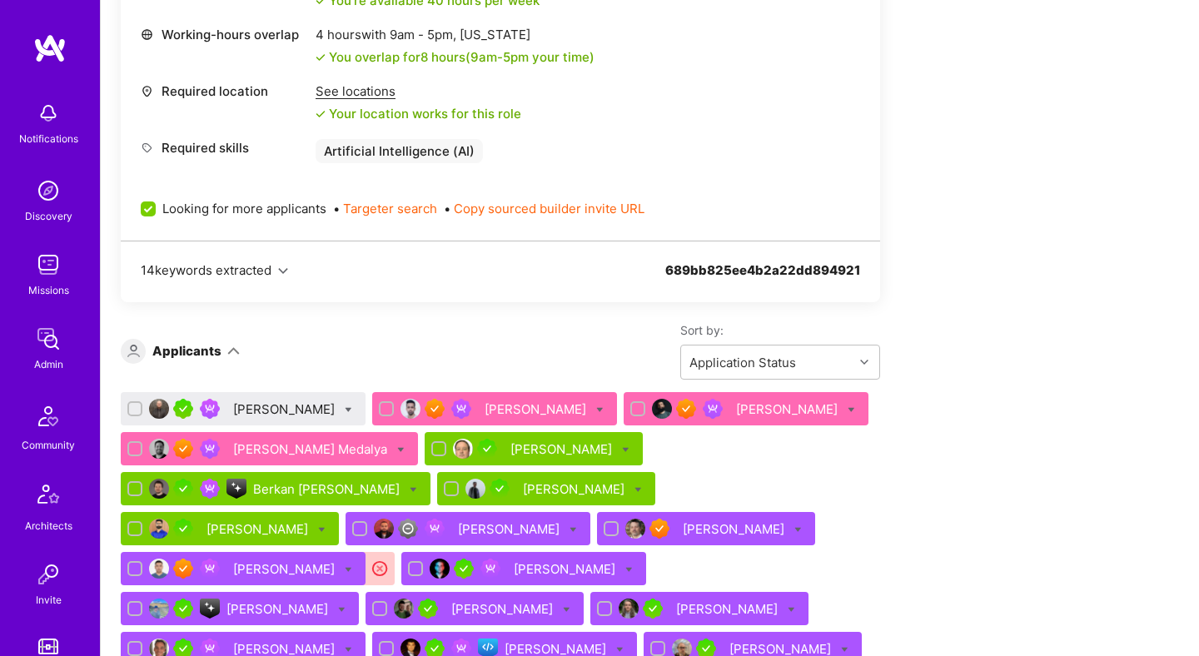
scroll to position [778, 0]
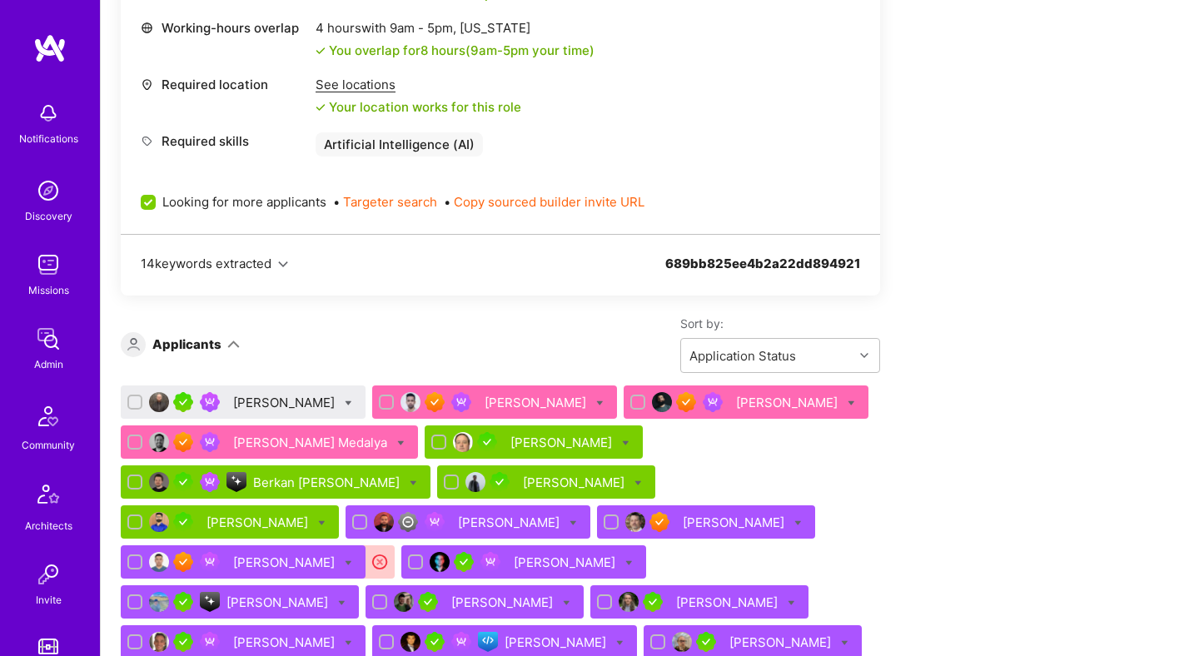
click at [270, 394] on div "[PERSON_NAME]" at bounding box center [285, 402] width 105 height 17
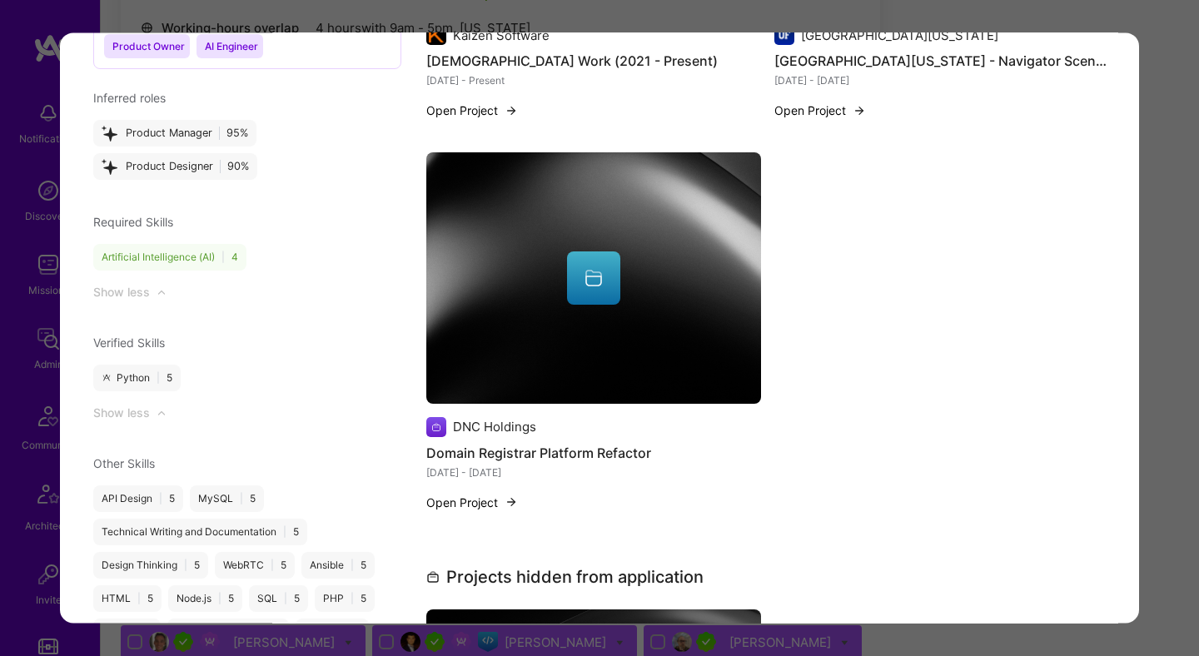
scroll to position [2121, 0]
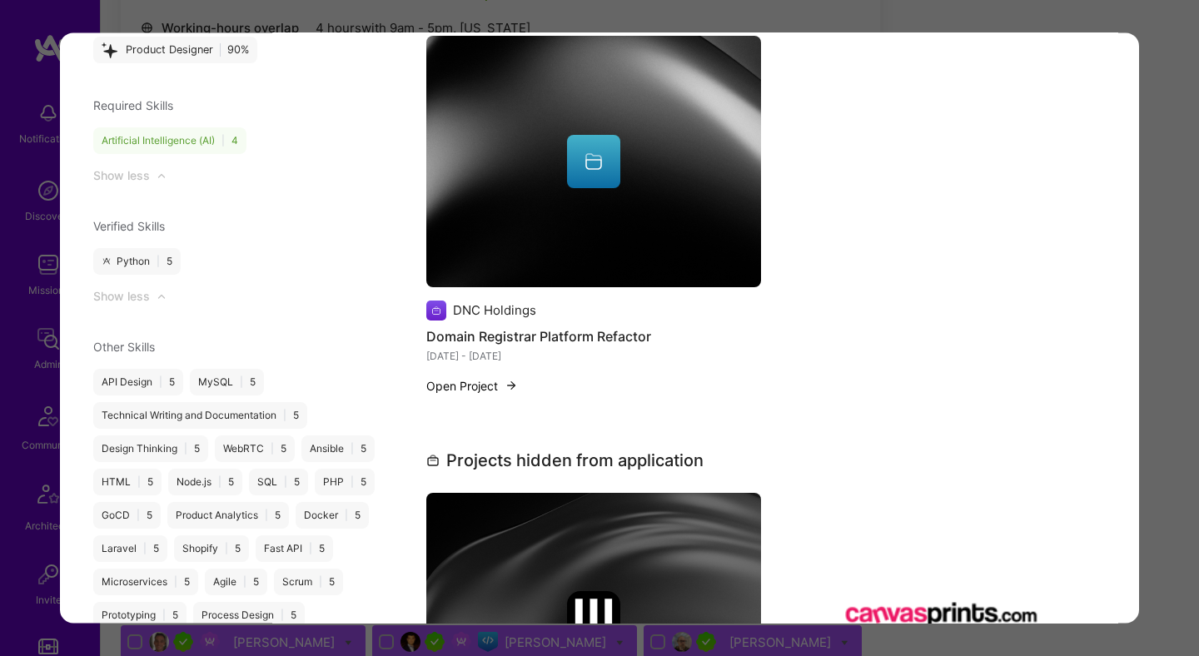
click at [1177, 442] on div "Application 1 of 30 Evaluation scores Expertise level Very good Interpersonal s…" at bounding box center [599, 328] width 1199 height 656
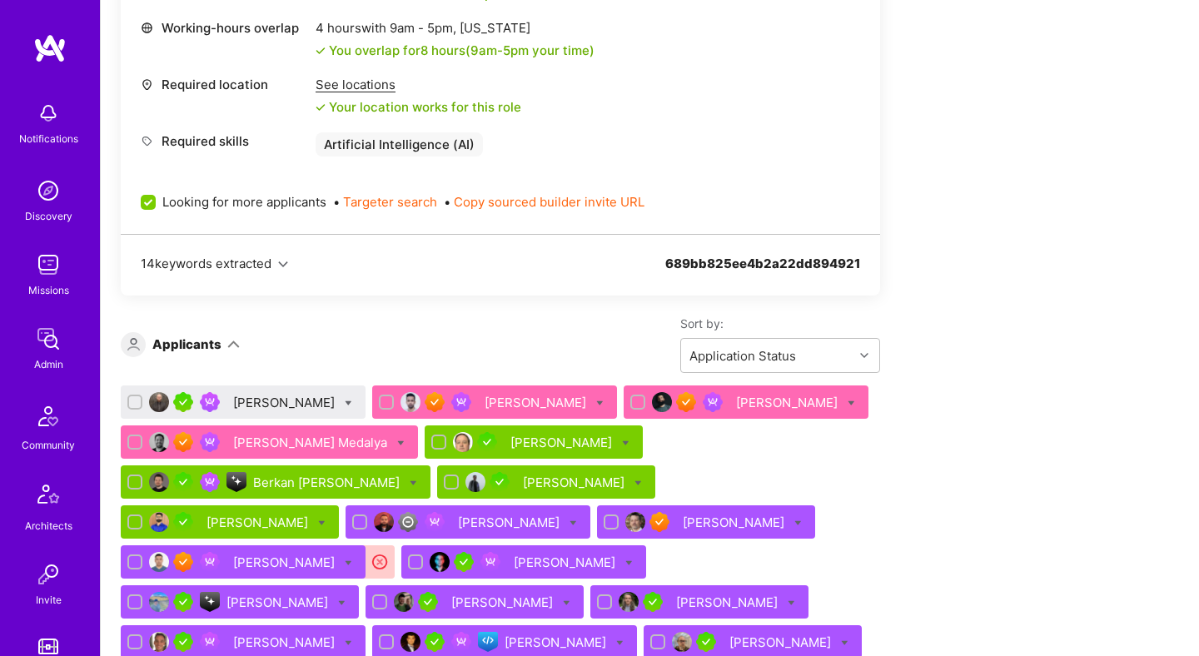
click at [268, 399] on div "[PERSON_NAME]" at bounding box center [285, 402] width 105 height 17
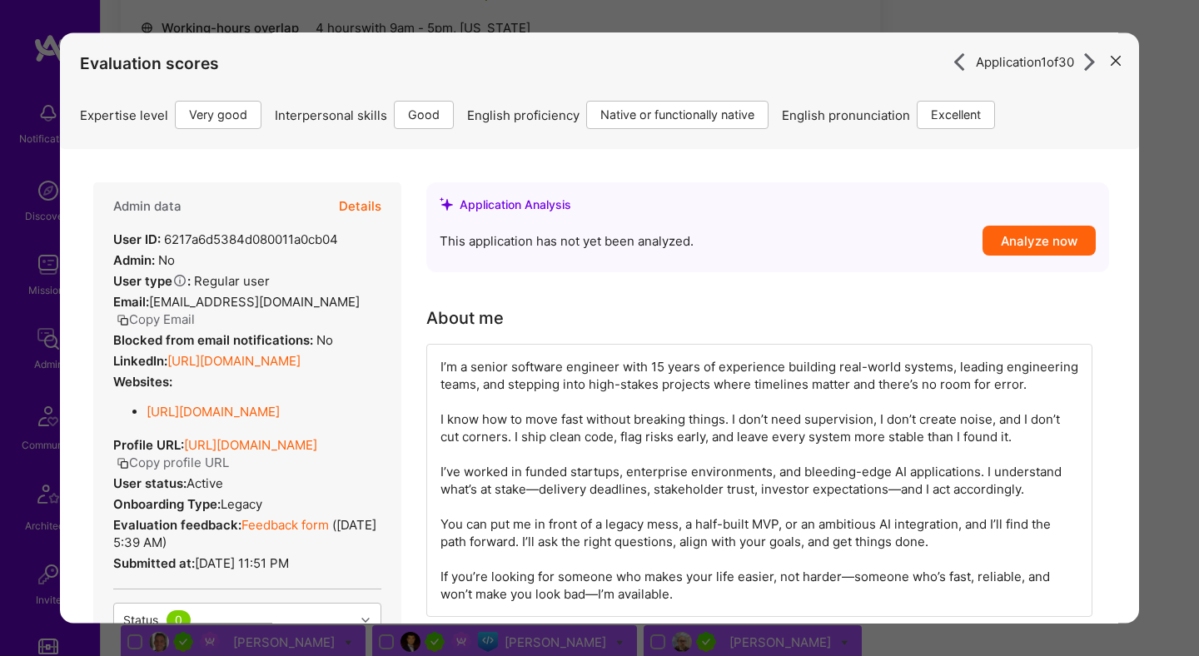
click at [1169, 381] on div "Application 1 of 30 Evaluation scores Expertise level Very good Interpersonal s…" at bounding box center [599, 328] width 1199 height 656
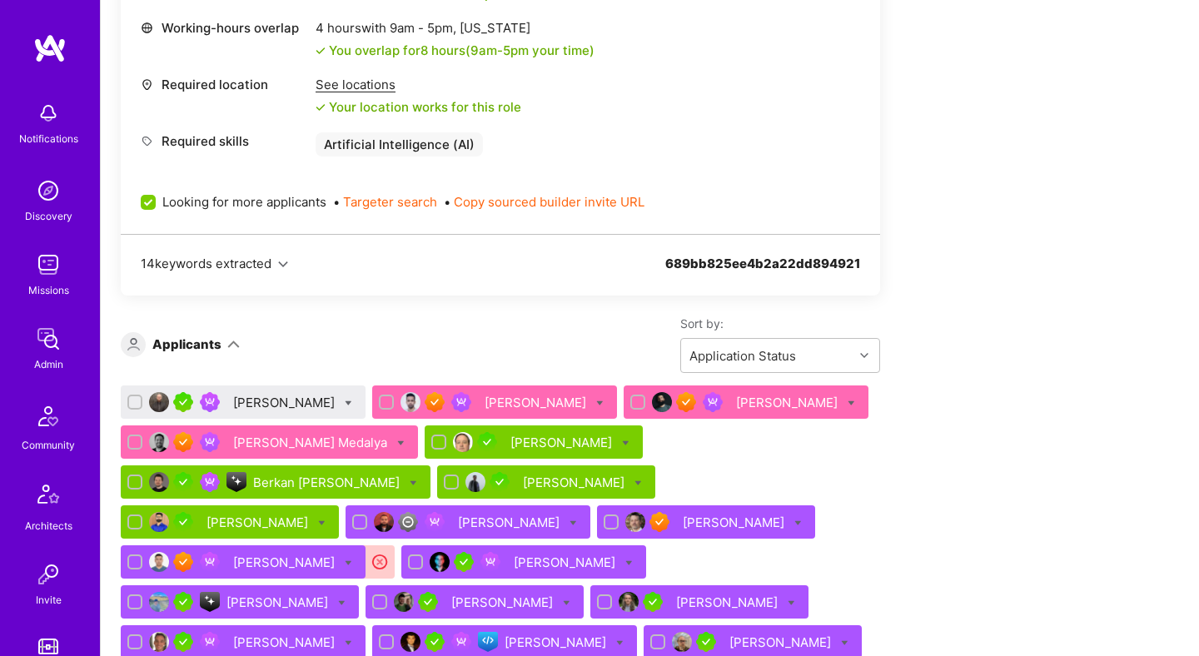
click at [345, 400] on icon at bounding box center [348, 403] width 7 height 7
checkbox input "true"
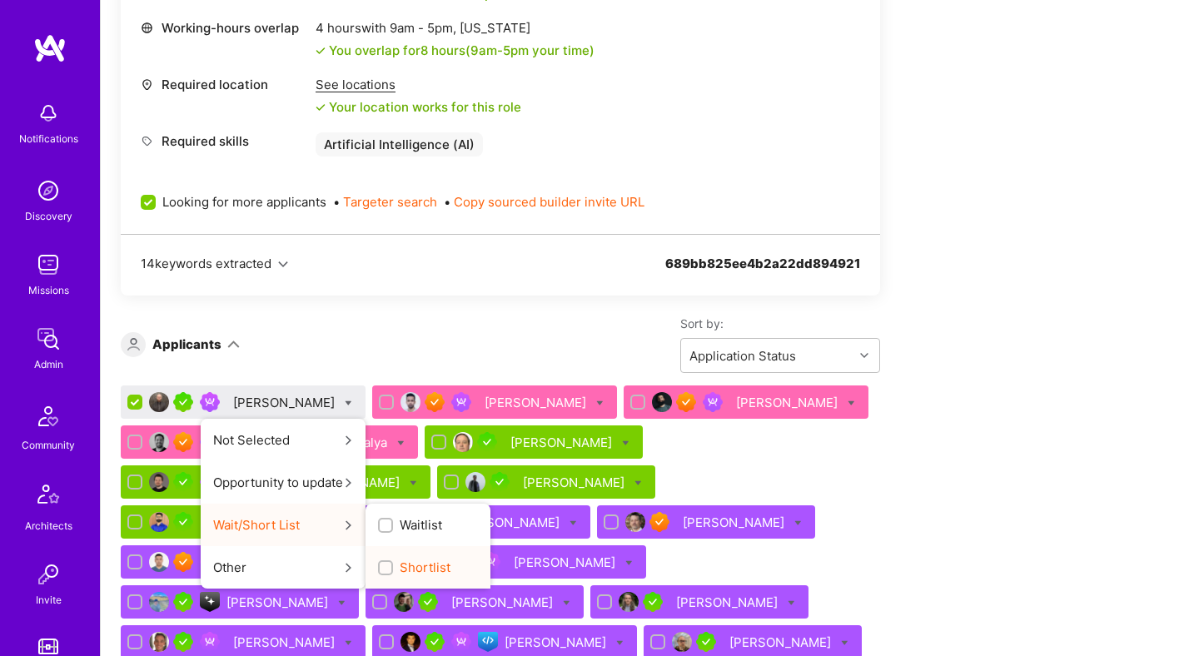
click at [381, 563] on input "Shortlist" at bounding box center [387, 569] width 12 height 12
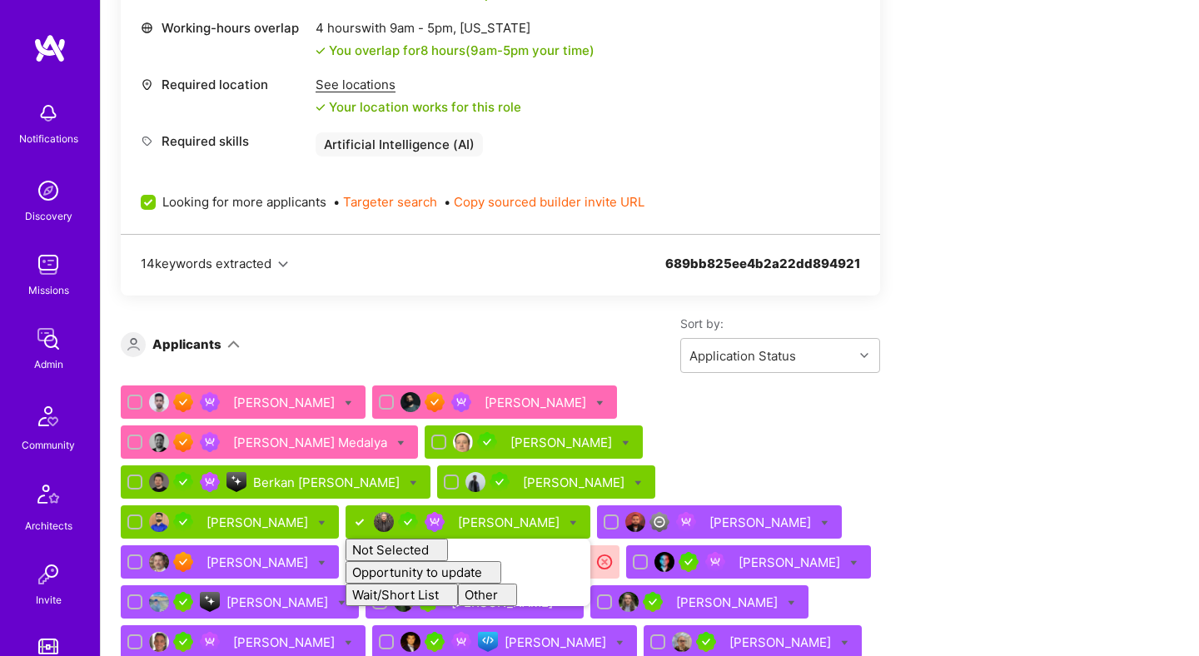
checkbox input "false"
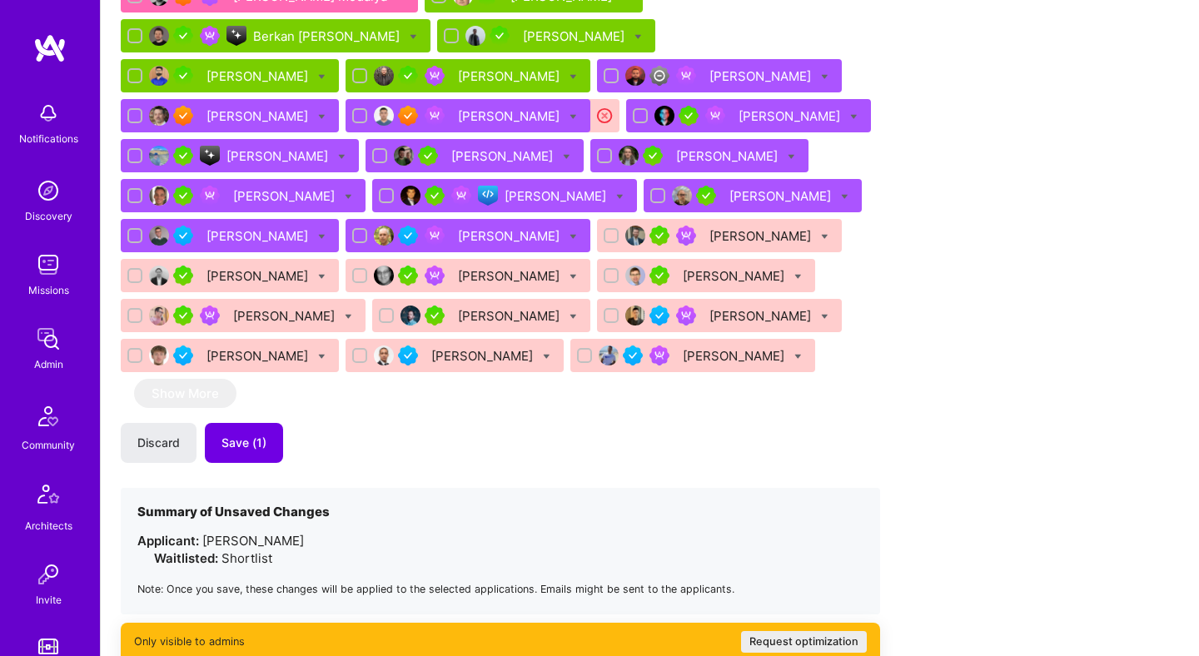
scroll to position [1302, 0]
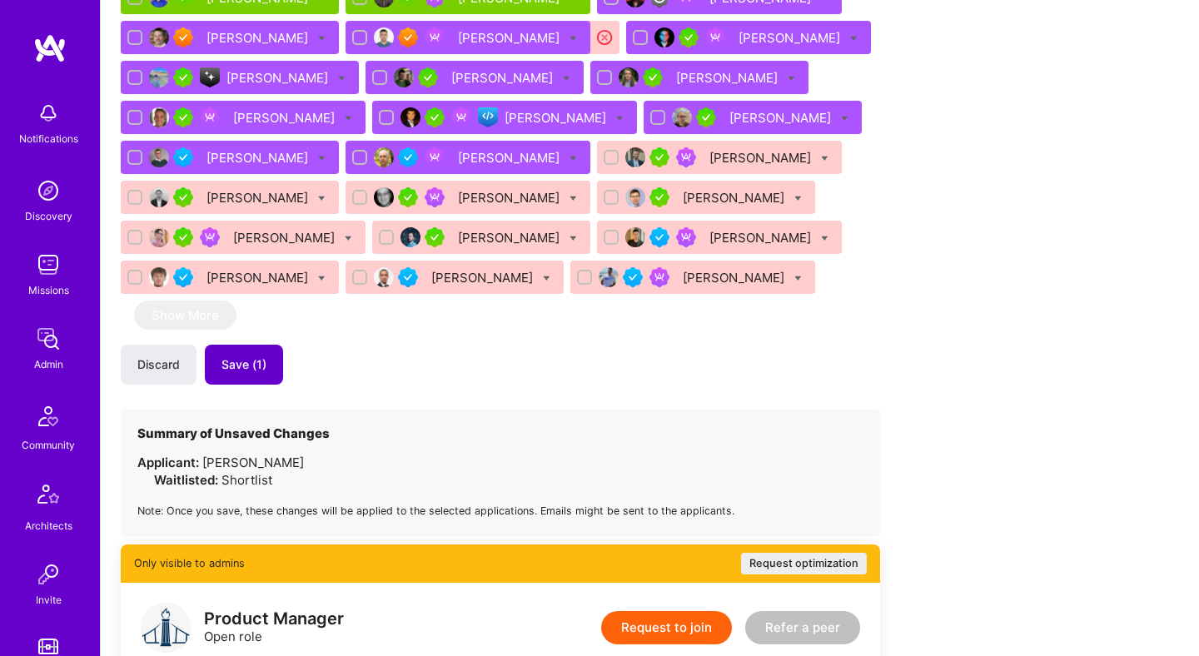
click at [266, 345] on button "Save (1)" at bounding box center [244, 365] width 78 height 40
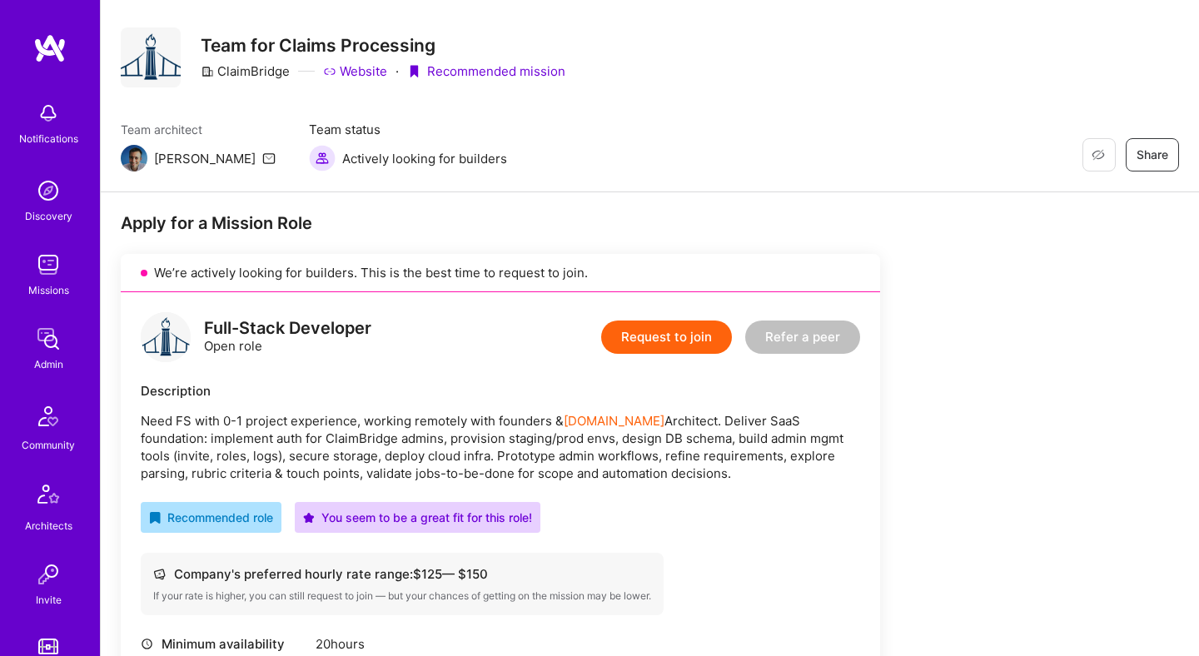
scroll to position [89, 0]
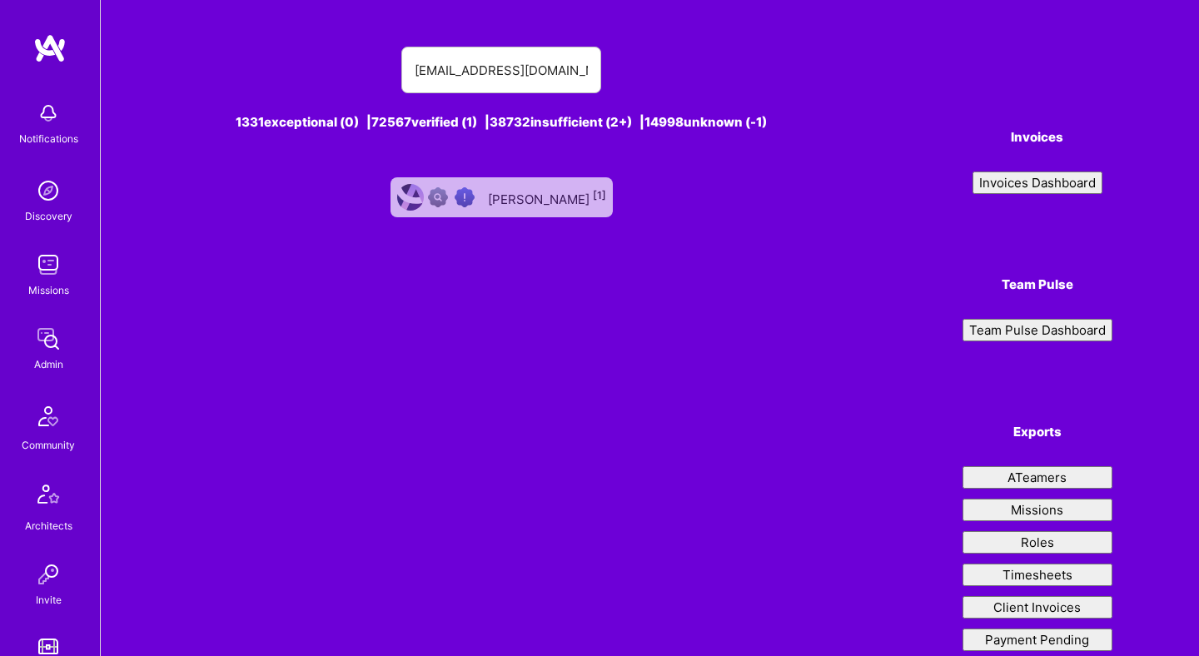
type input "18.ksangeeta@gmail.com"
click at [548, 193] on div "Sangeeta Kadambala [1]" at bounding box center [547, 198] width 118 height 22
